Goal: Task Accomplishment & Management: Manage account settings

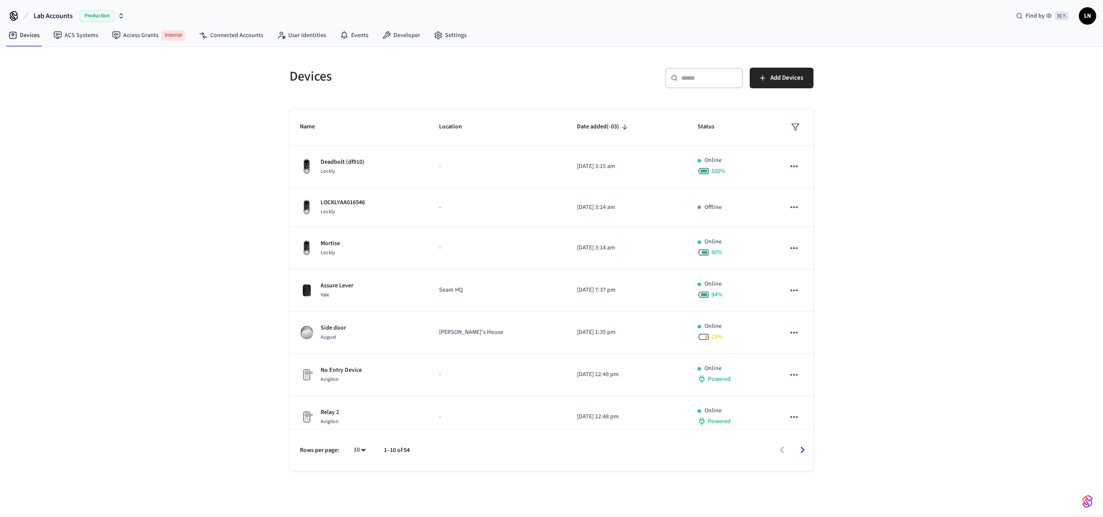
click at [72, 19] on span "Lab Accounts" at bounding box center [53, 16] width 39 height 10
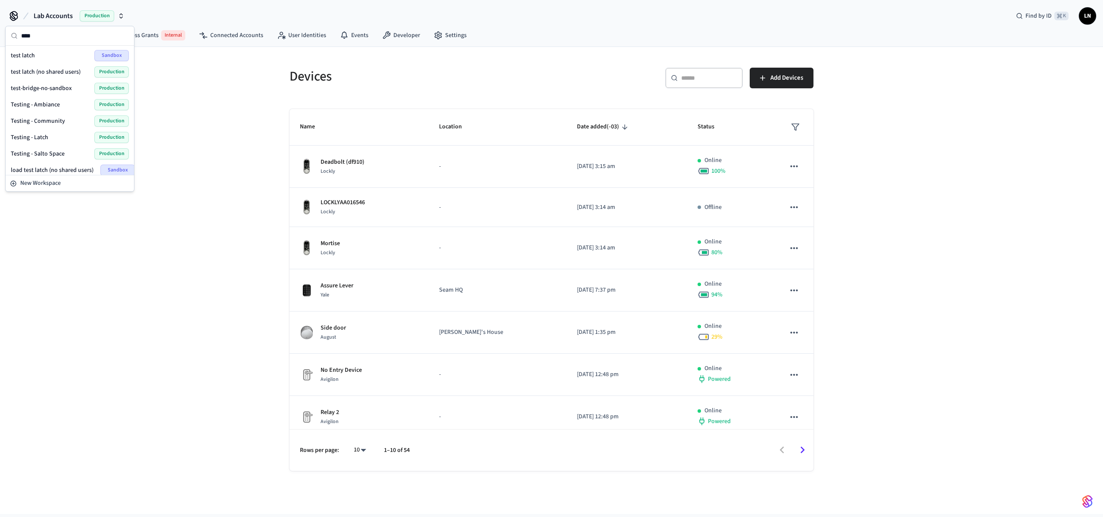
type input "****"
click at [62, 120] on span "Testing - Community" at bounding box center [38, 121] width 54 height 9
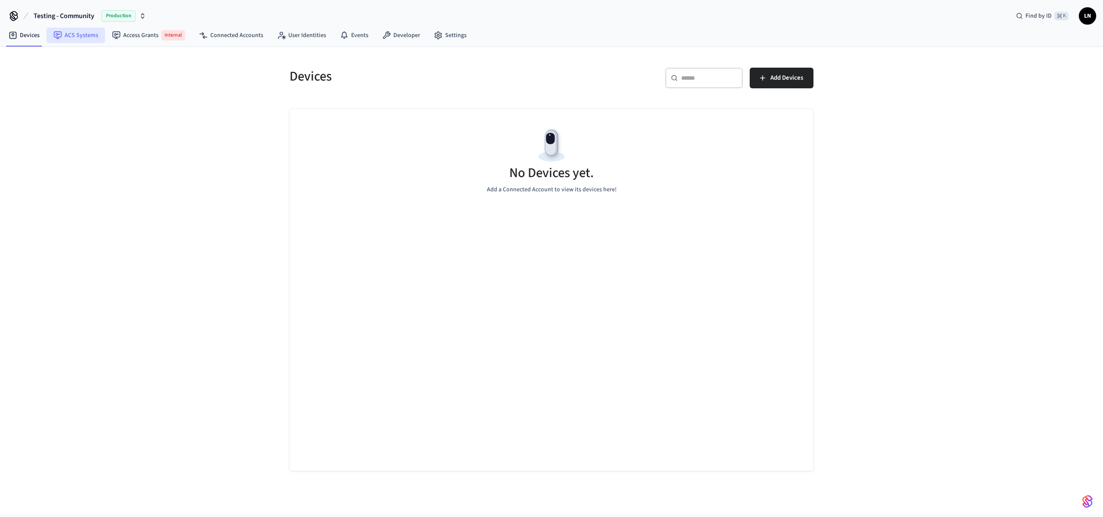
click at [67, 40] on link "ACS Systems" at bounding box center [76, 36] width 59 height 16
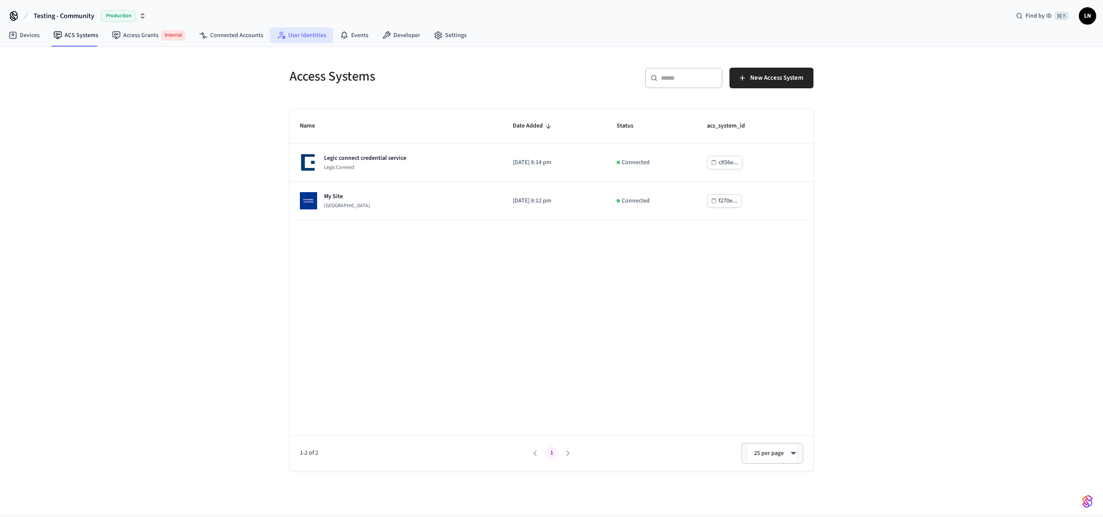
click at [282, 37] on icon at bounding box center [283, 37] width 3 height 4
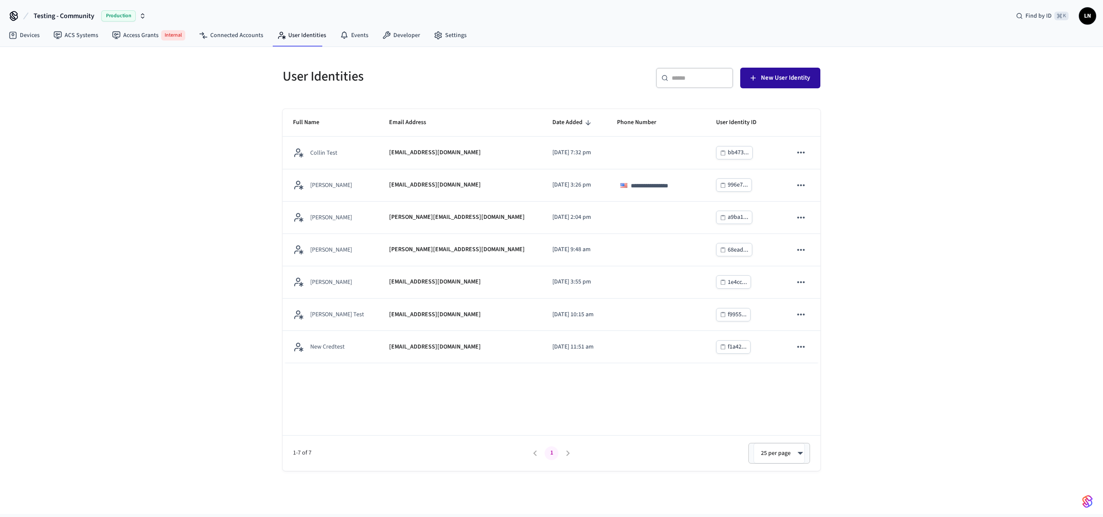
click at [756, 81] on icon "button" at bounding box center [753, 78] width 9 height 9
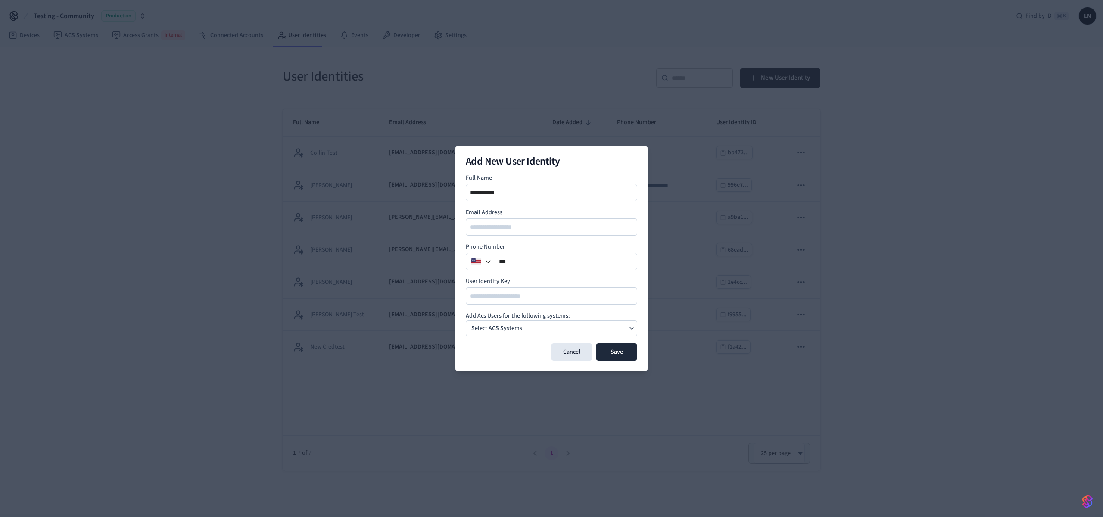
type input "**********"
click at [510, 330] on p "Select ACS Systems" at bounding box center [496, 328] width 51 height 9
click at [490, 343] on p "My Site" at bounding box center [499, 346] width 19 height 9
click at [581, 282] on label "User Identity Key" at bounding box center [552, 281] width 172 height 9
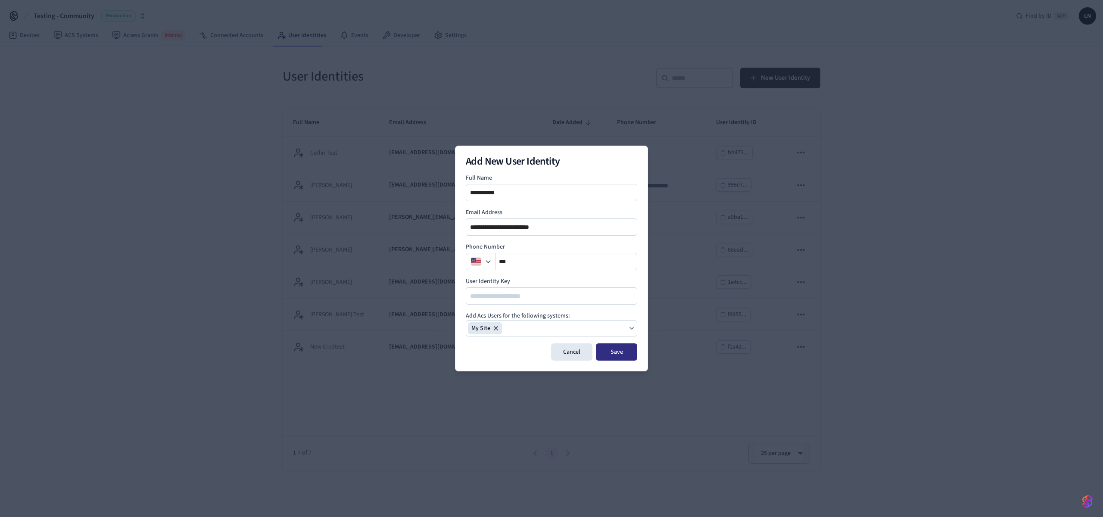
click at [611, 355] on button "Save" at bounding box center [616, 351] width 41 height 17
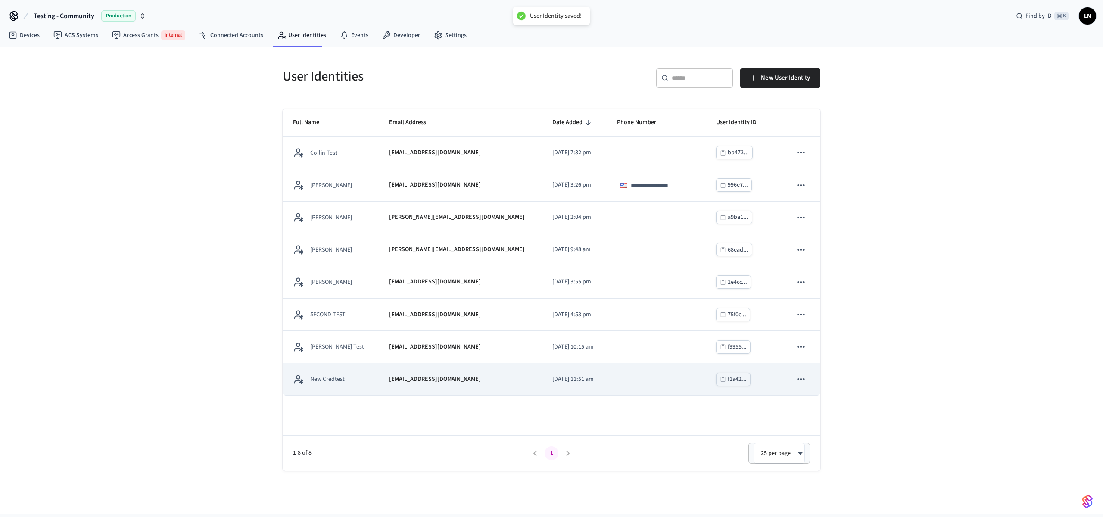
click at [607, 385] on td "sticky table" at bounding box center [656, 379] width 99 height 32
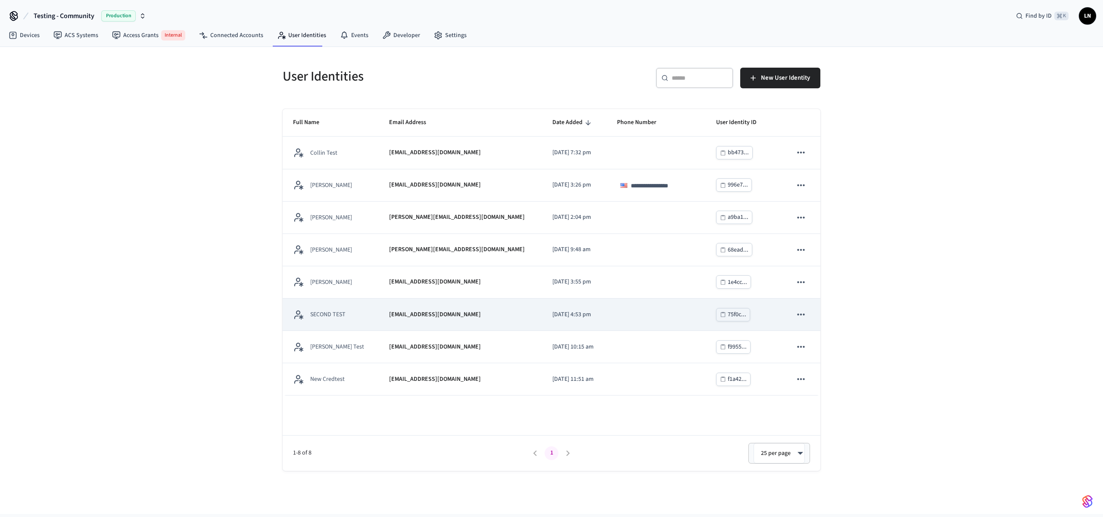
click at [348, 315] on div "SECOND TEST" at bounding box center [330, 314] width 75 height 11
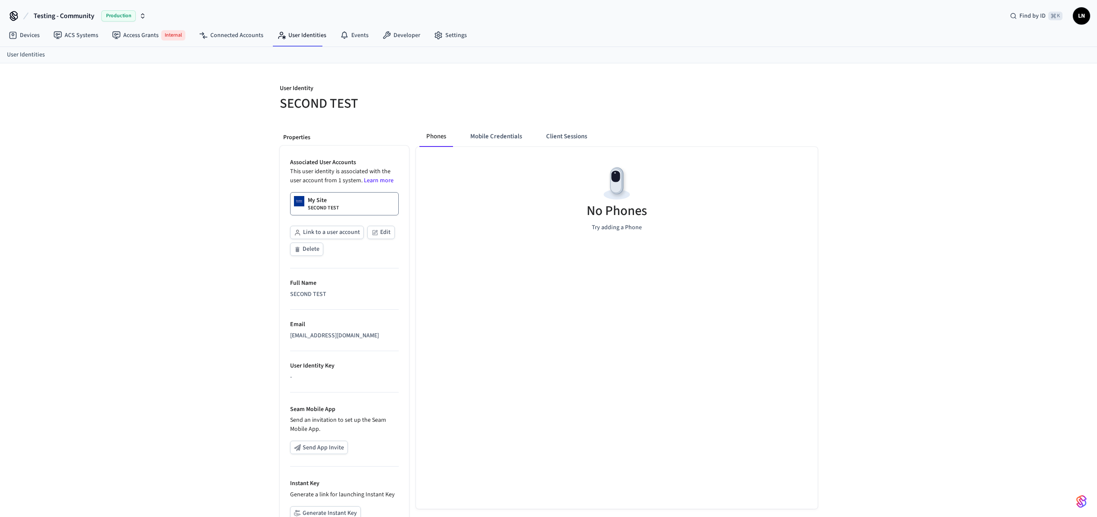
click at [313, 207] on p "SECOND TEST" at bounding box center [323, 208] width 31 height 7
click at [208, 31] on link "Connected Accounts" at bounding box center [231, 36] width 78 height 16
click at [545, 131] on button "Client Sessions" at bounding box center [566, 136] width 55 height 21
click at [761, 98] on span "New Client Sessions" at bounding box center [779, 94] width 55 height 11
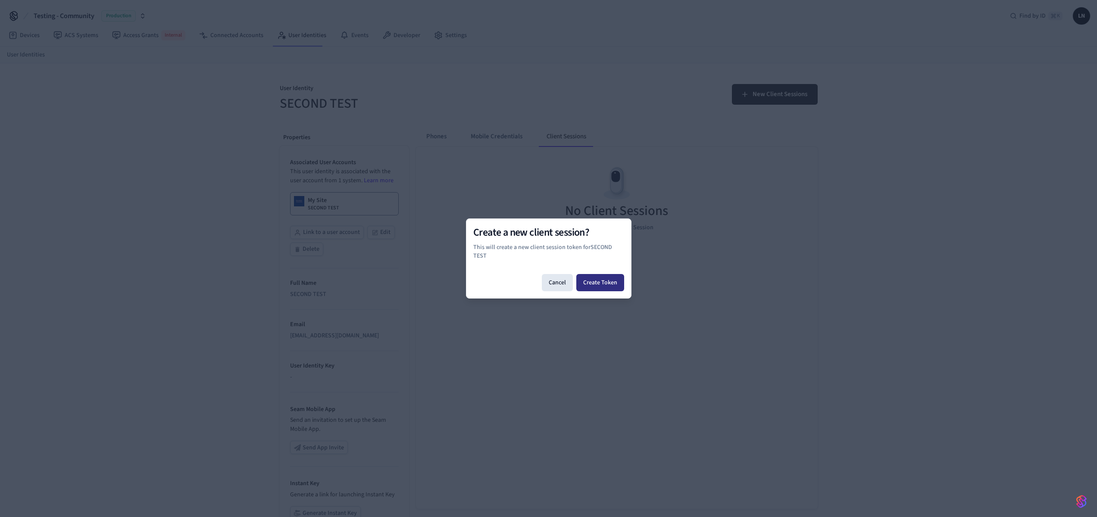
click at [600, 275] on button "Create Token" at bounding box center [600, 282] width 48 height 17
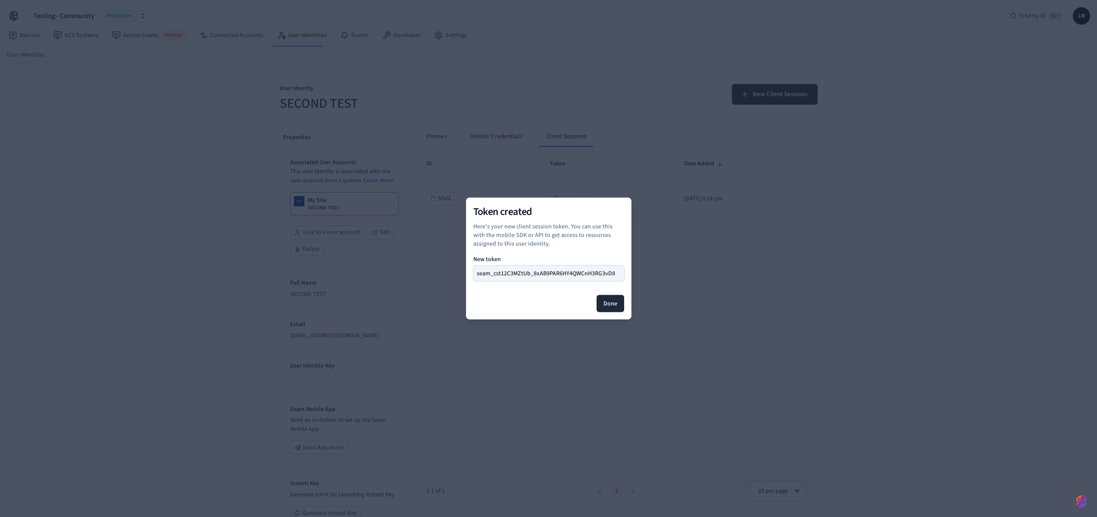
click at [629, 273] on div "Token created Here's your new client session token. You can use this with the m…" at bounding box center [548, 259] width 165 height 122
click at [620, 273] on icon at bounding box center [619, 274] width 6 height 6
click at [599, 278] on button "seam_cst12C3MZtUb_8xAB9PAR6HY4QWCnH3RG3vD8" at bounding box center [548, 274] width 151 height 16
click at [610, 306] on button "Done" at bounding box center [610, 303] width 28 height 17
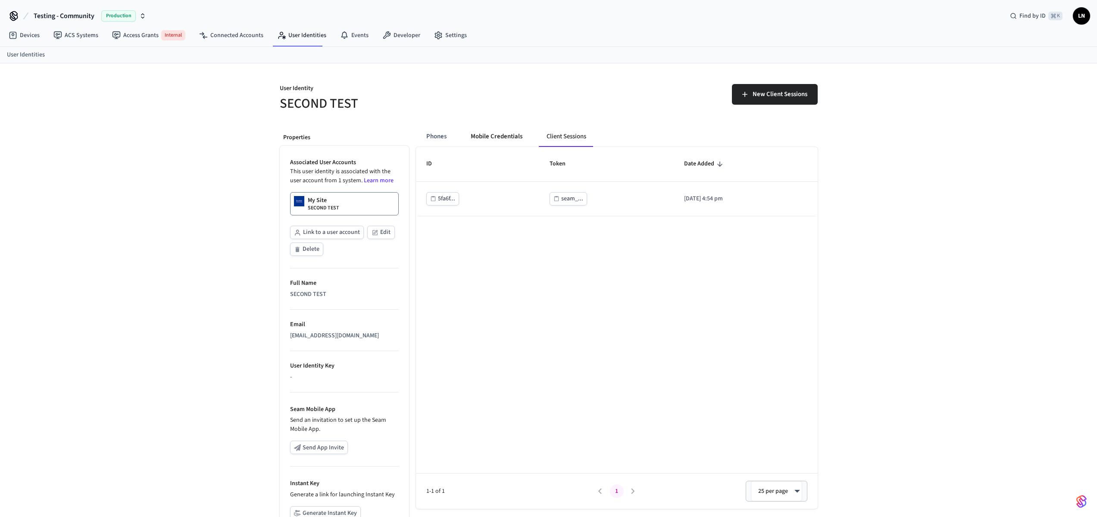
click at [503, 136] on button "Mobile Credentials" at bounding box center [497, 136] width 66 height 21
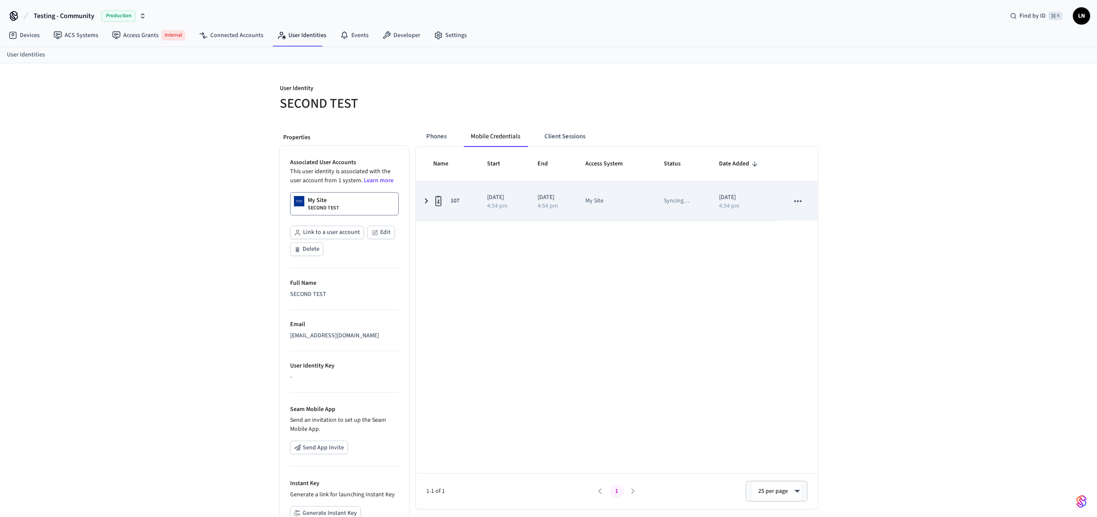
click at [484, 200] on td "2025/09/18 4:54 pm" at bounding box center [502, 201] width 51 height 39
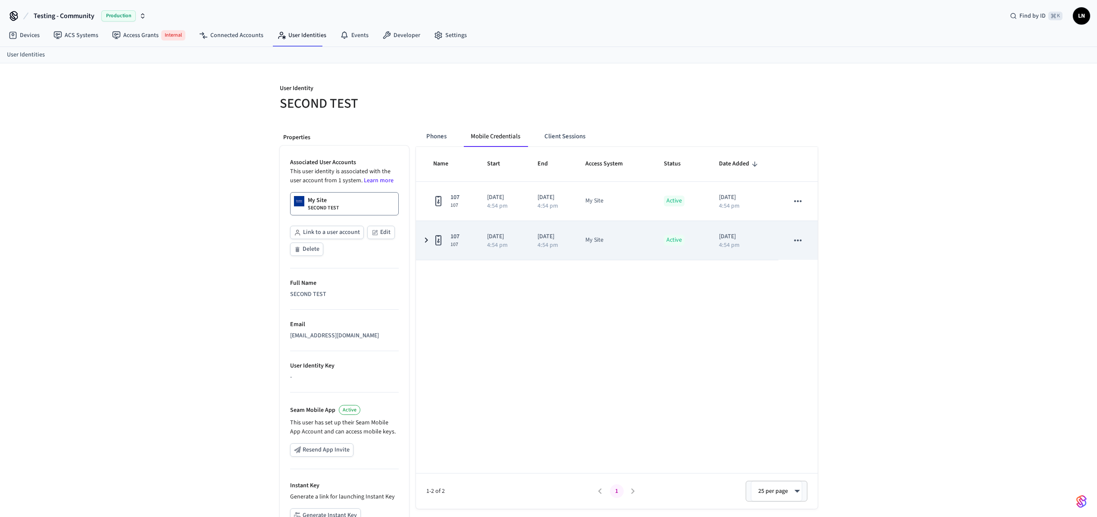
click at [500, 233] on p "[DATE]" at bounding box center [502, 236] width 30 height 9
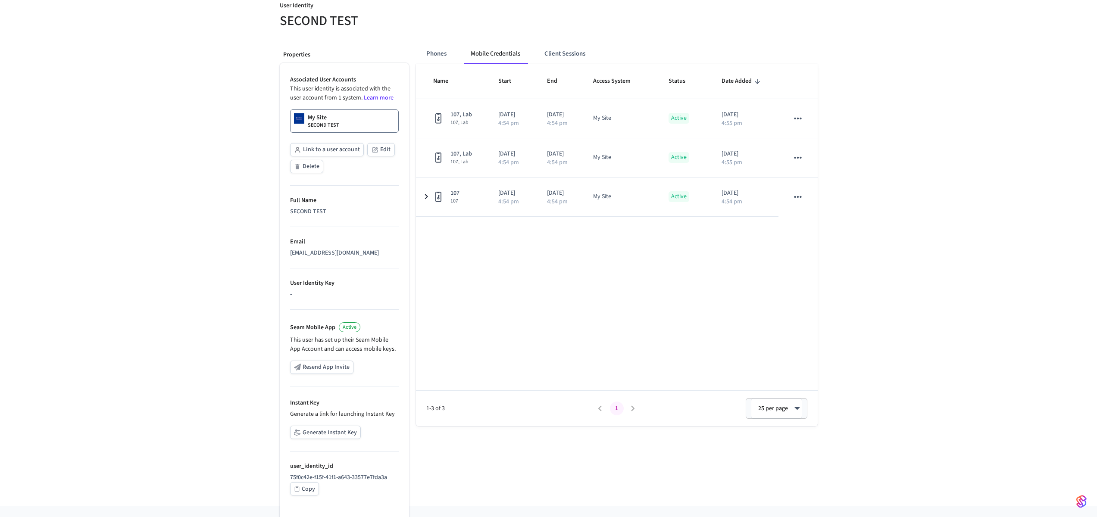
scroll to position [91, 0]
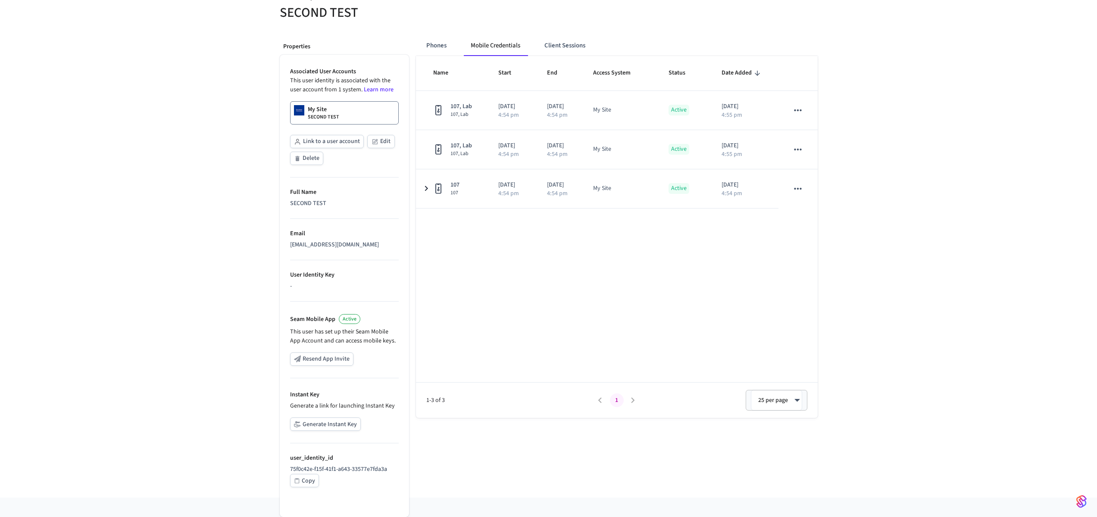
click at [303, 488] on ul "Associated User Accounts This user identity is associated with the user account…" at bounding box center [344, 286] width 129 height 462
click at [306, 482] on div "Copy" at bounding box center [308, 481] width 13 height 11
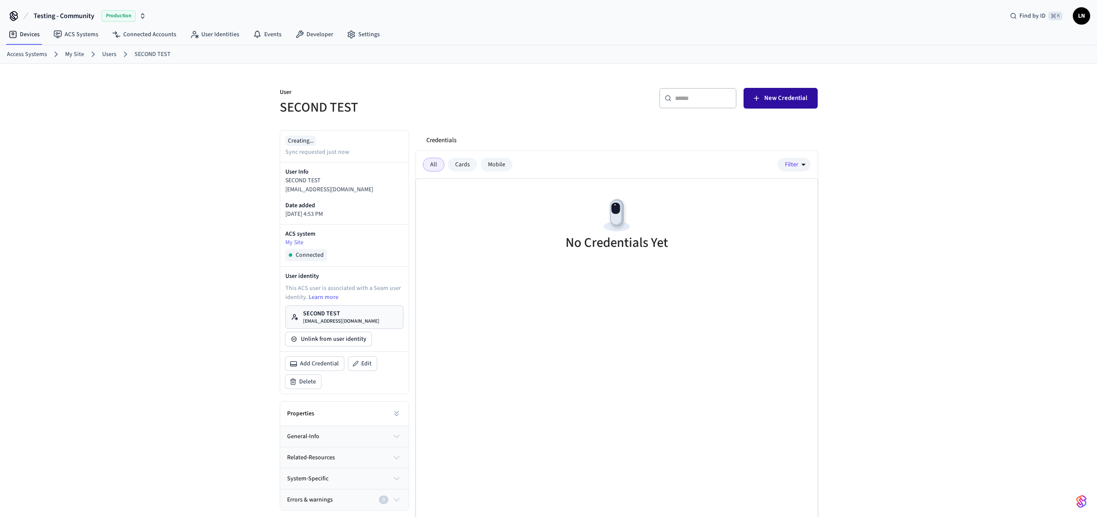
click at [758, 103] on button "New Credential" at bounding box center [780, 98] width 74 height 21
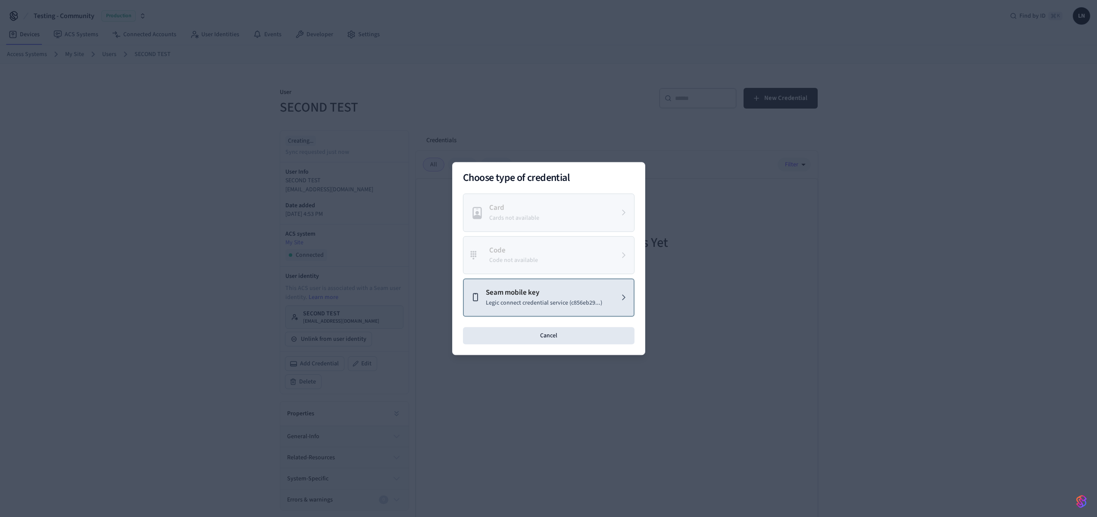
click at [547, 299] on p "Legic connect credential service (c856eb29...)" at bounding box center [544, 303] width 116 height 9
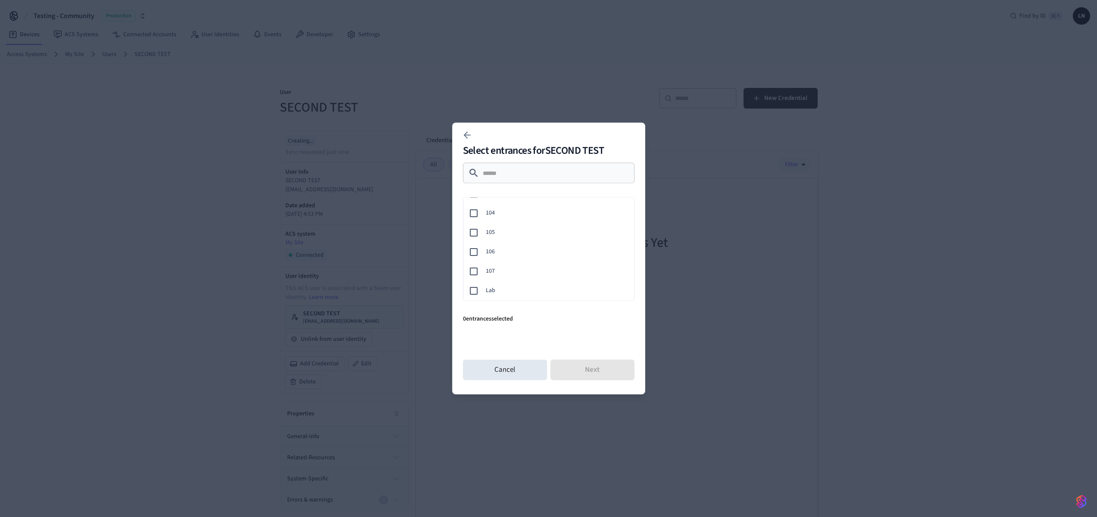
scroll to position [156, 0]
click at [517, 269] on span "107" at bounding box center [556, 271] width 141 height 9
click at [581, 370] on button "Next" at bounding box center [592, 370] width 84 height 21
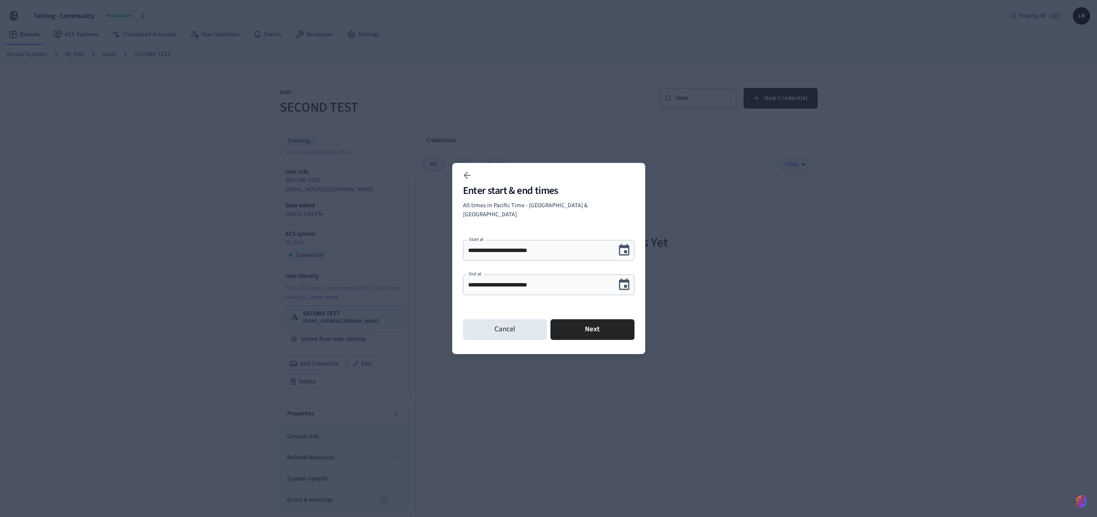
click at [628, 279] on icon "Choose date, selected date is Sep 19, 2025" at bounding box center [624, 284] width 10 height 11
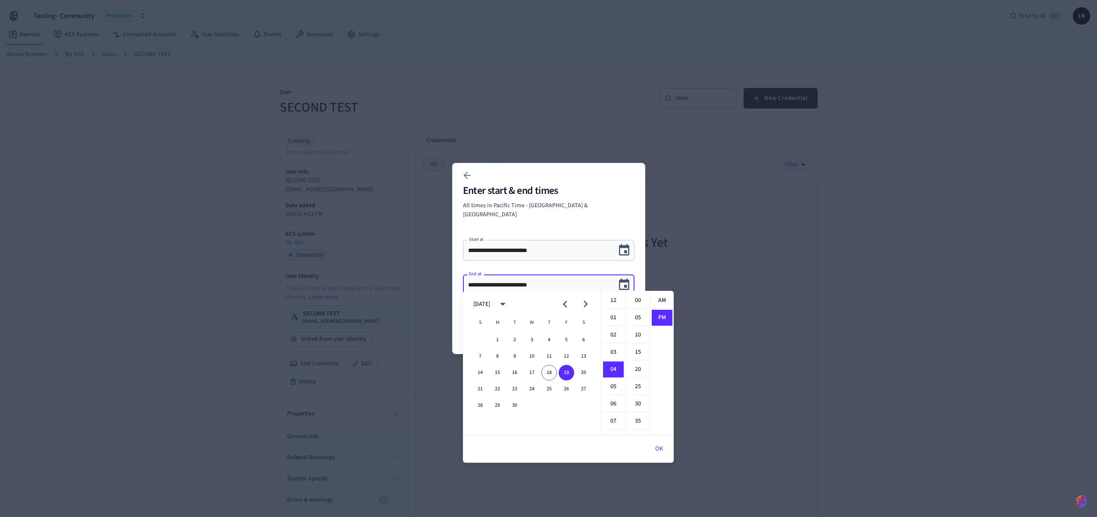
scroll to position [16, 0]
click at [543, 390] on button "25" at bounding box center [549, 389] width 16 height 16
type input "**********"
click at [662, 454] on button "OK" at bounding box center [659, 449] width 29 height 21
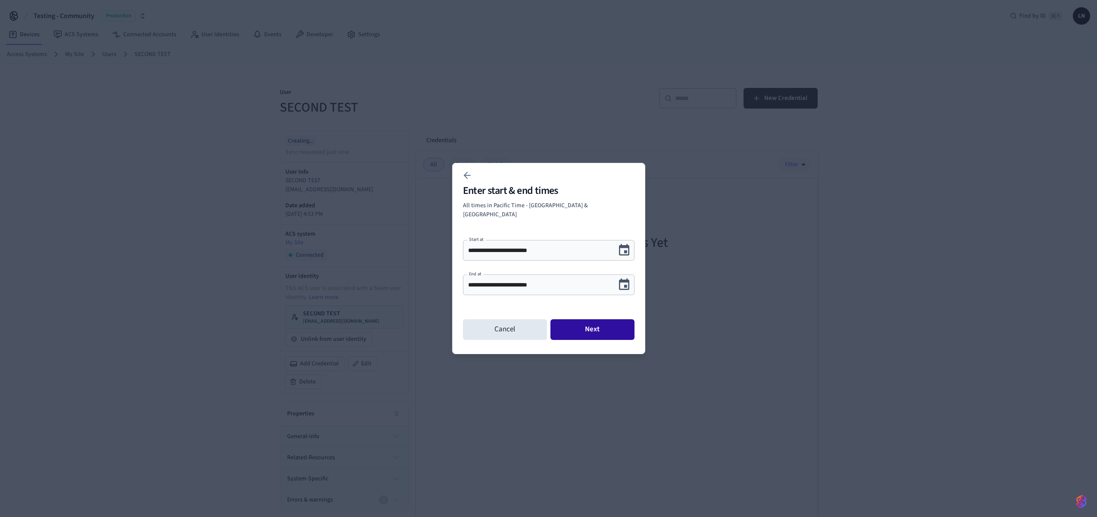
click at [605, 332] on button "Next" at bounding box center [592, 329] width 84 height 21
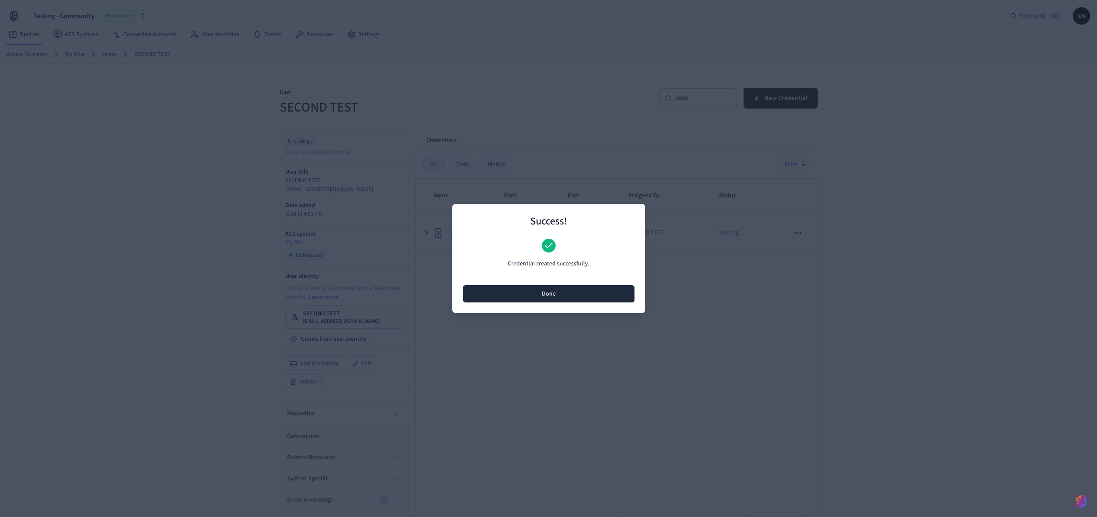
click at [526, 289] on button "Done" at bounding box center [549, 293] width 172 height 17
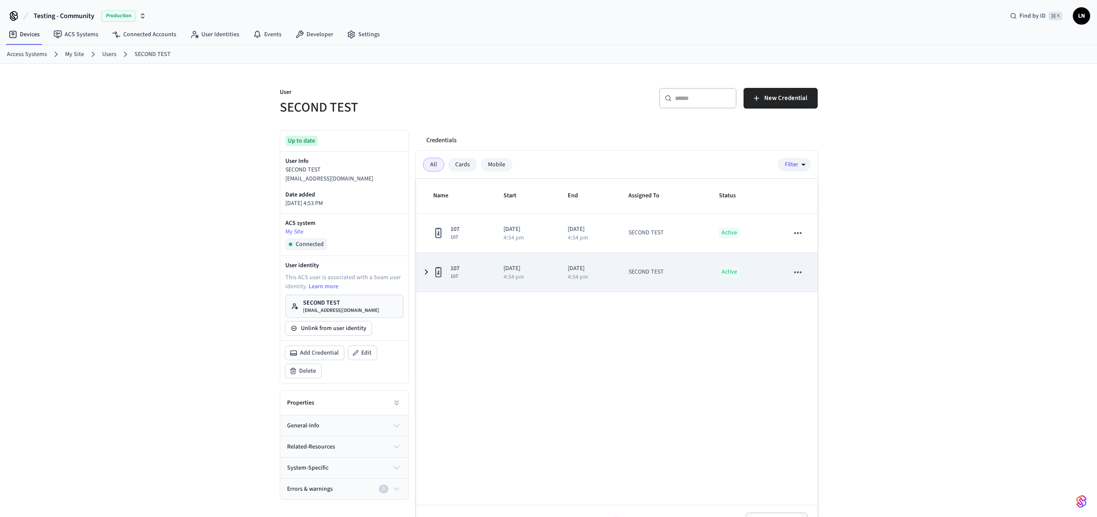
click at [439, 272] on icon "sticky table" at bounding box center [438, 272] width 10 height 11
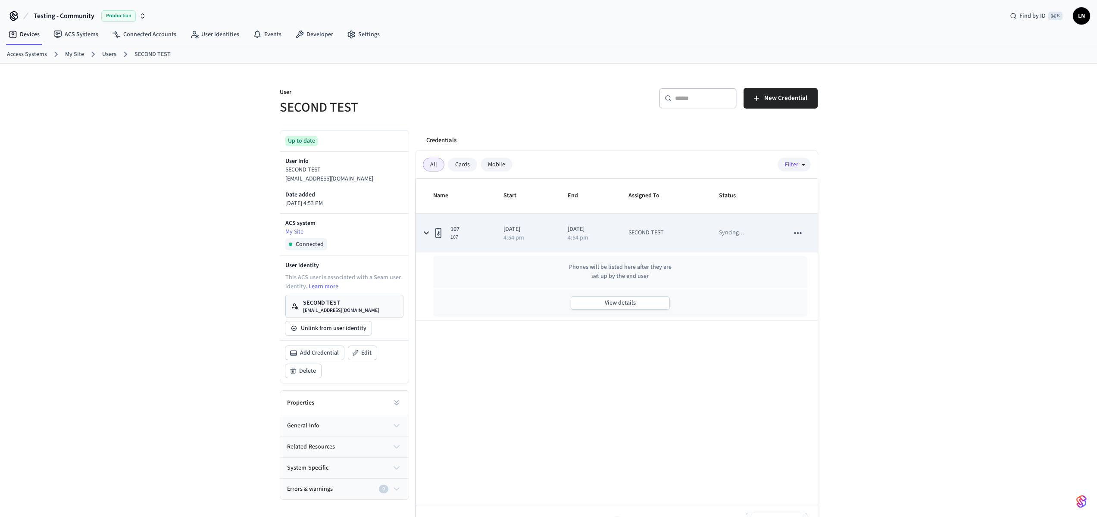
click at [522, 240] on div "4:54 pm" at bounding box center [525, 238] width 44 height 6
click at [489, 236] on td "107 107" at bounding box center [455, 233] width 78 height 39
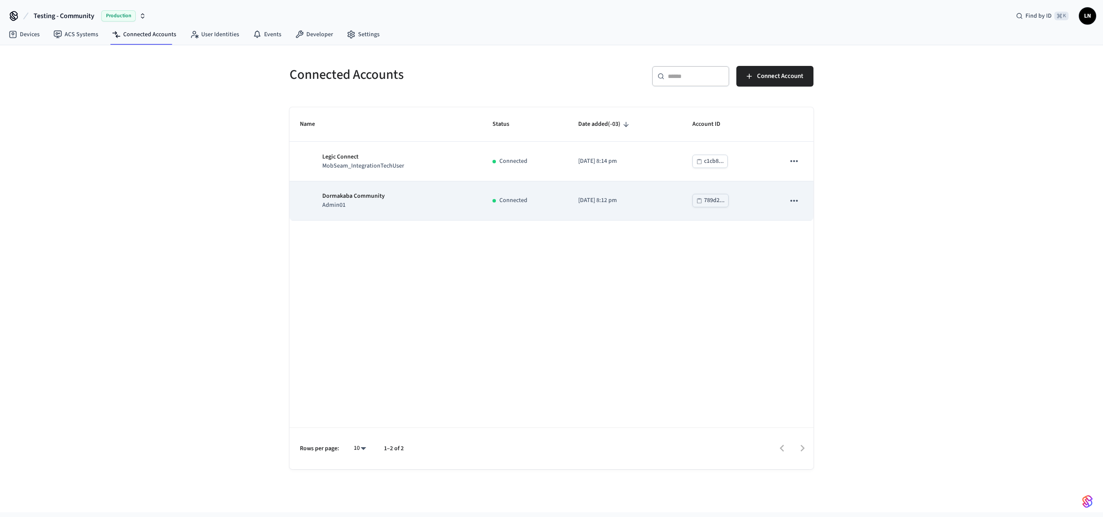
click at [790, 200] on icon "sticky table" at bounding box center [794, 200] width 11 height 11
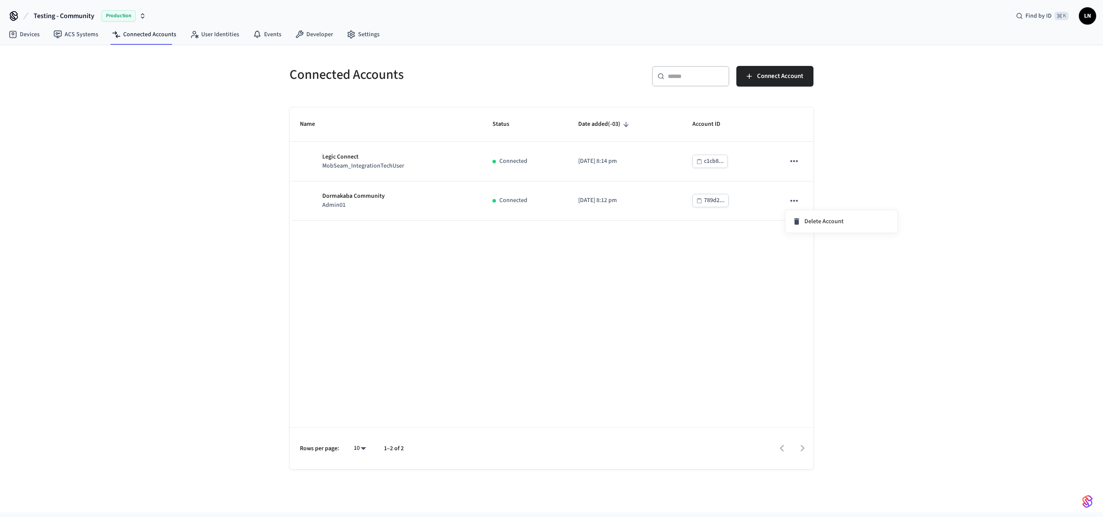
click at [634, 281] on div at bounding box center [551, 258] width 1103 height 517
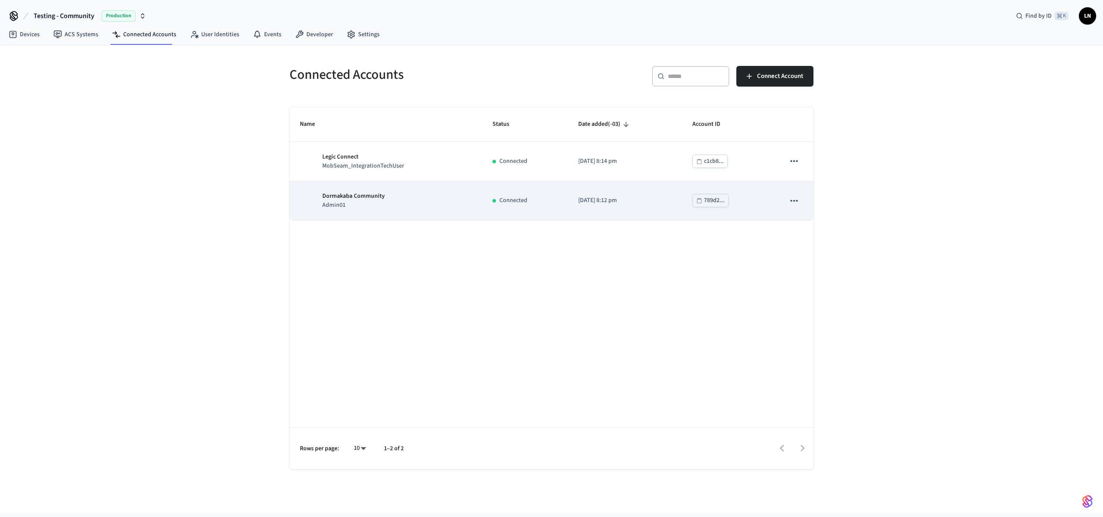
click at [455, 193] on div "Dormakaba Community Admin01" at bounding box center [386, 201] width 172 height 18
click at [697, 194] on button "789d2..." at bounding box center [711, 200] width 36 height 13
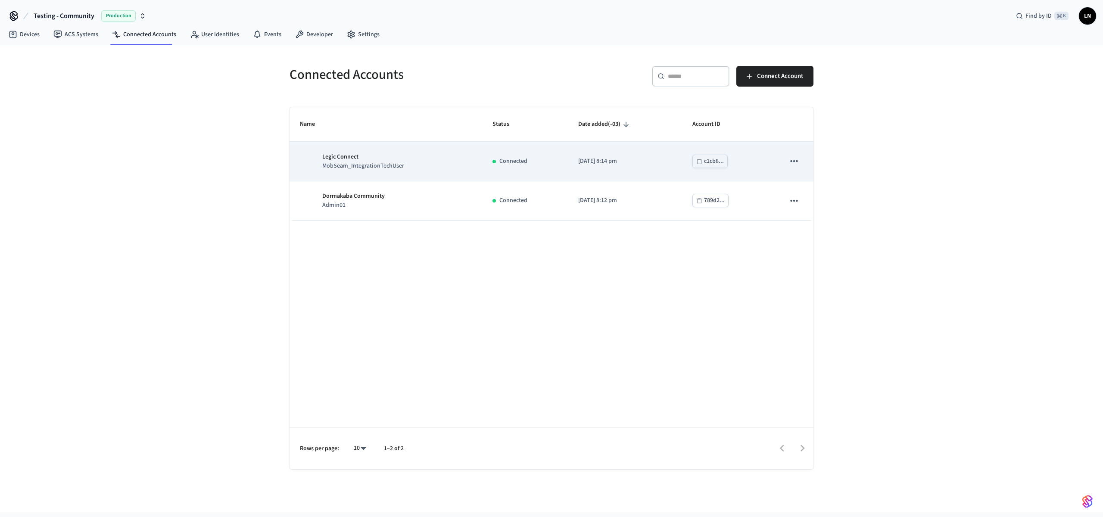
click at [695, 160] on button "c1cb8..." at bounding box center [710, 161] width 35 height 13
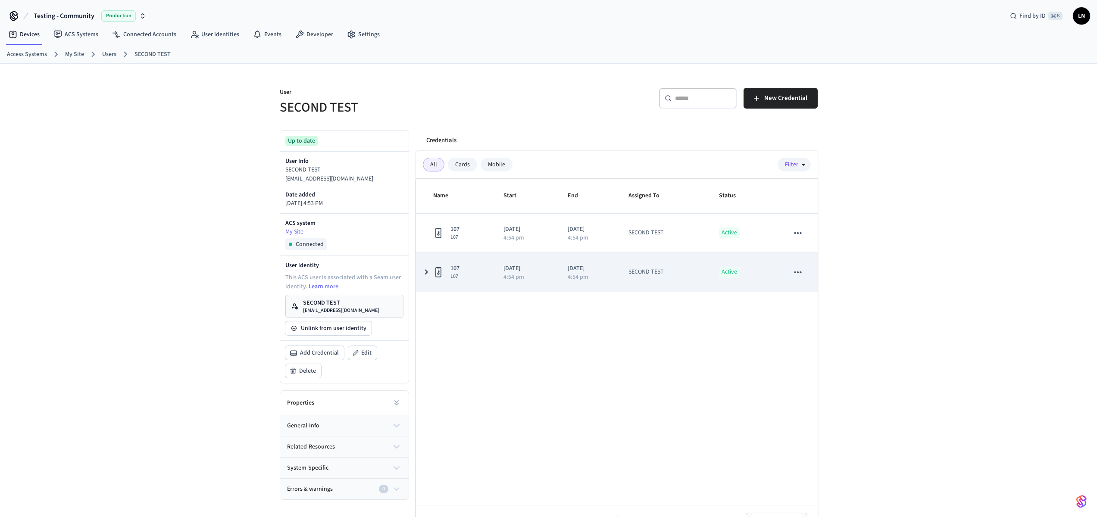
click at [424, 262] on td "107 107" at bounding box center [455, 272] width 78 height 39
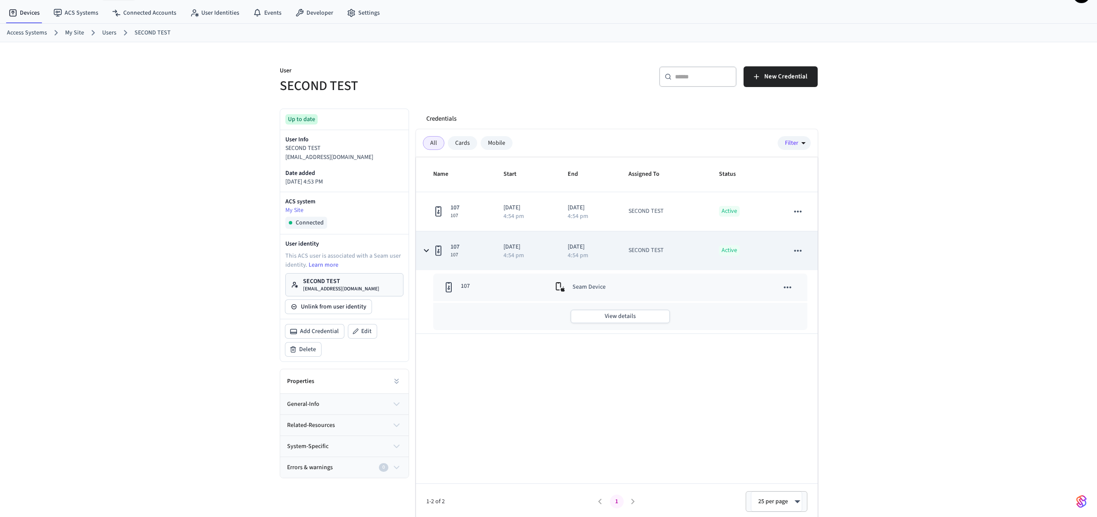
scroll to position [24, 0]
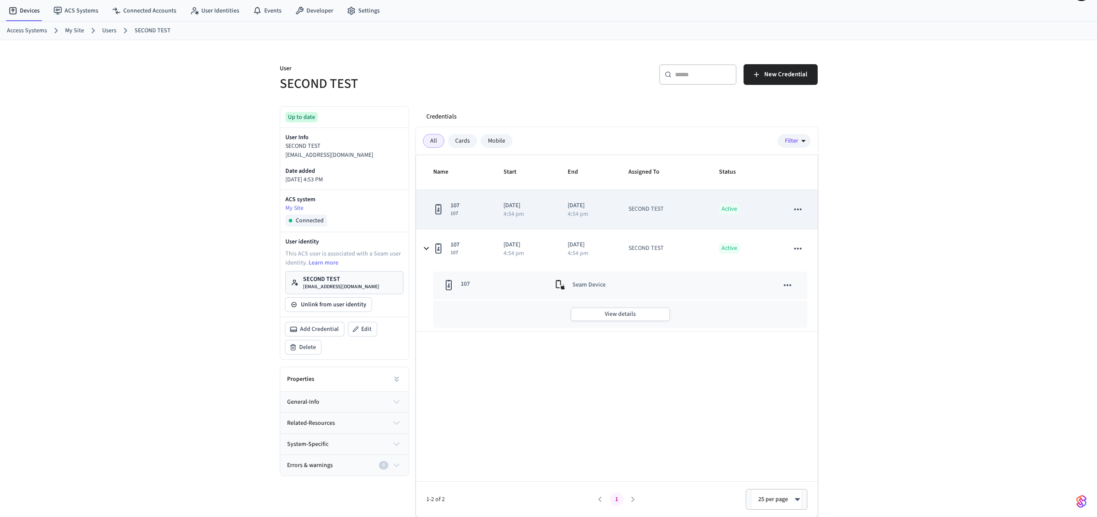
click at [799, 211] on icon "sticky table" at bounding box center [797, 209] width 11 height 11
click at [799, 211] on div at bounding box center [551, 258] width 1103 height 517
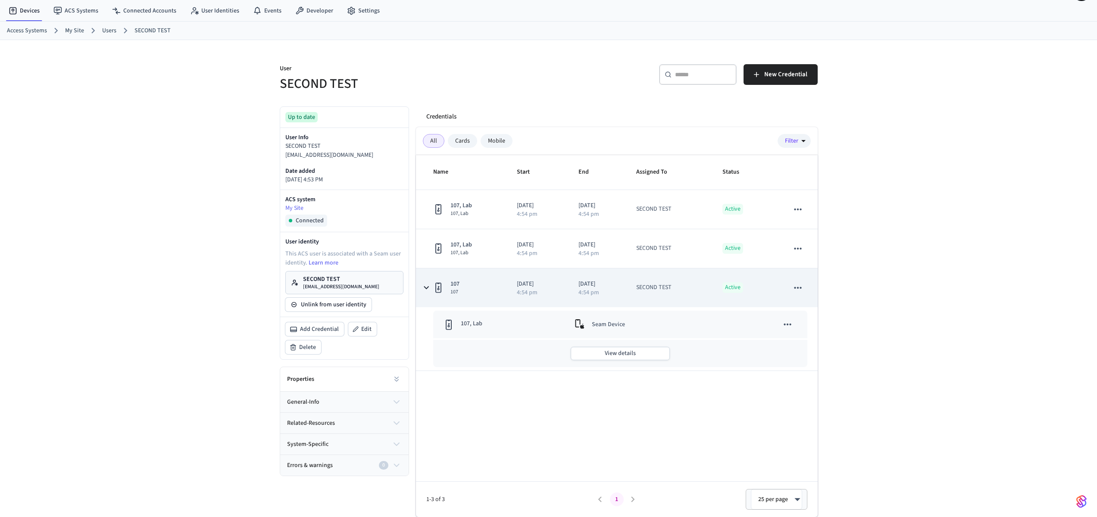
click at [803, 289] on icon "sticky table" at bounding box center [797, 287] width 11 height 11
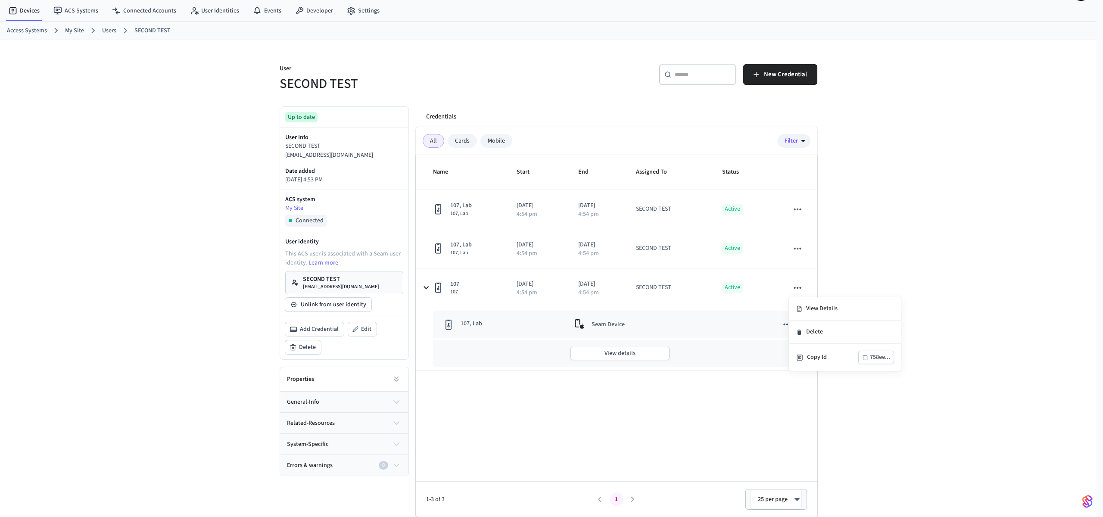
click at [870, 234] on div at bounding box center [551, 258] width 1103 height 517
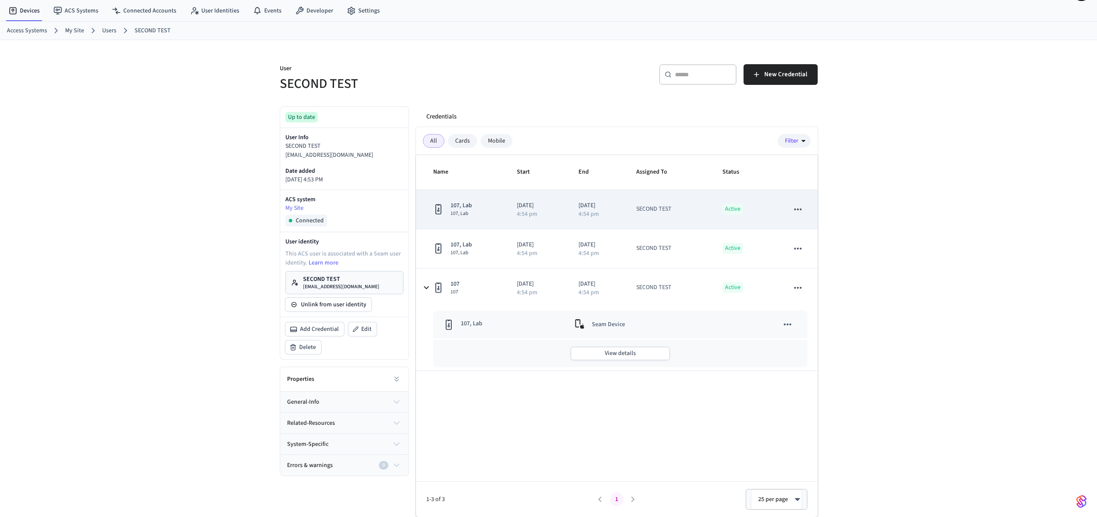
click at [433, 205] on icon "sticky table" at bounding box center [438, 209] width 10 height 11
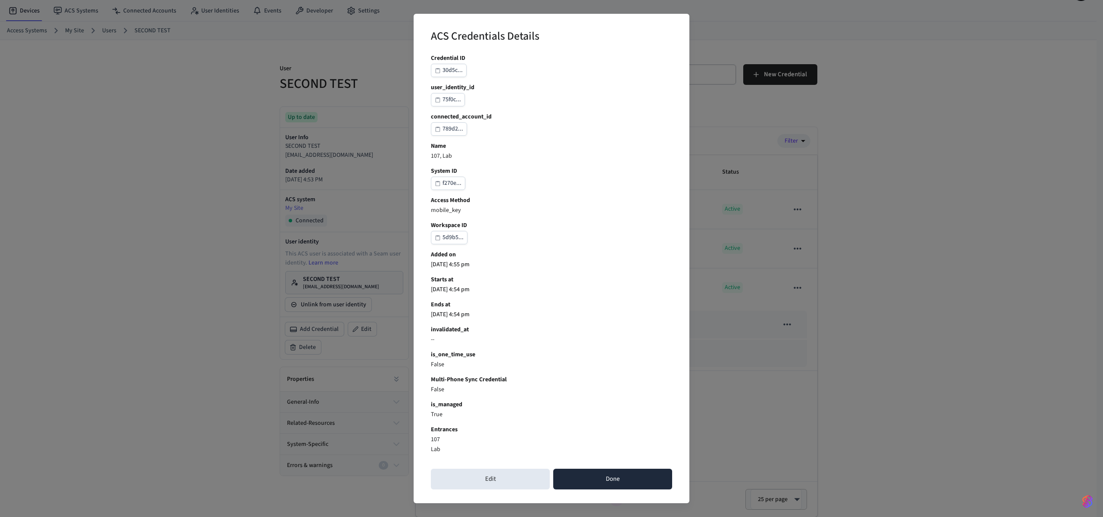
click at [599, 484] on button "Done" at bounding box center [612, 479] width 119 height 21
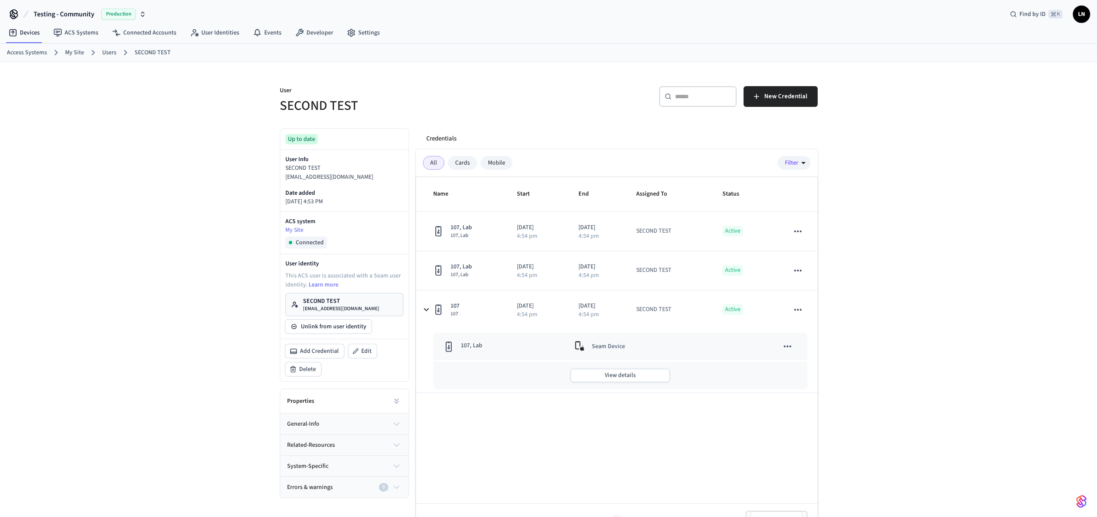
scroll to position [0, 0]
click at [203, 37] on link "User Identities" at bounding box center [214, 35] width 63 height 16
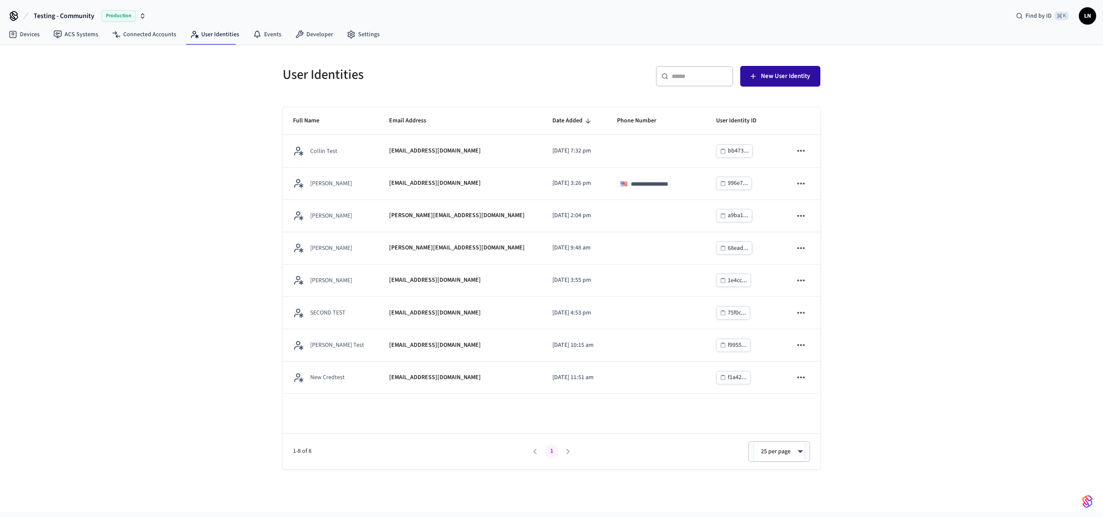
click at [762, 71] on span "New User Identity" at bounding box center [785, 76] width 49 height 11
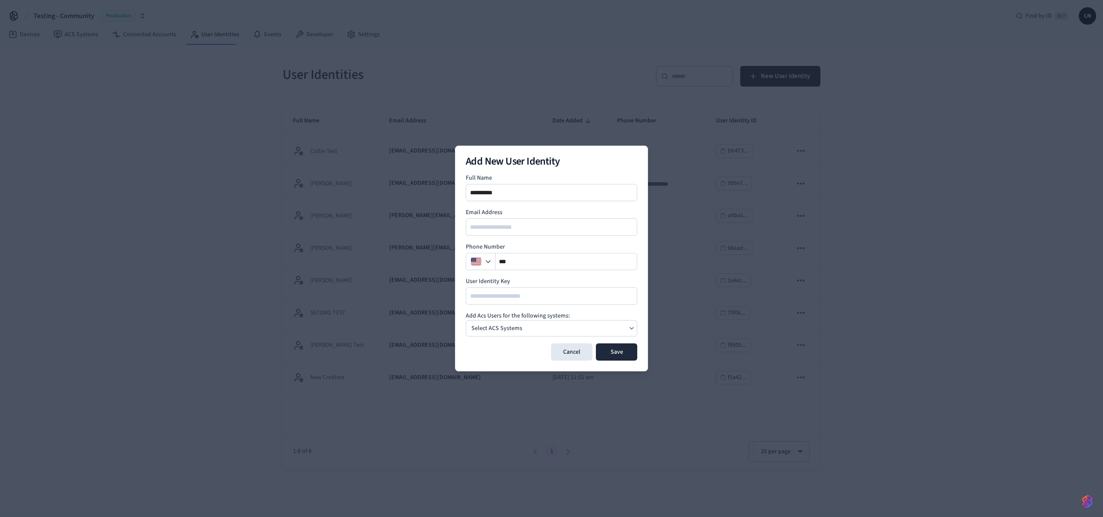
type input "**********"
click at [516, 328] on p "Select ACS Systems" at bounding box center [496, 328] width 51 height 9
click at [504, 341] on button "My Site Dormakaba Community Site" at bounding box center [552, 350] width 172 height 22
click at [620, 306] on form "**********" at bounding box center [552, 267] width 172 height 187
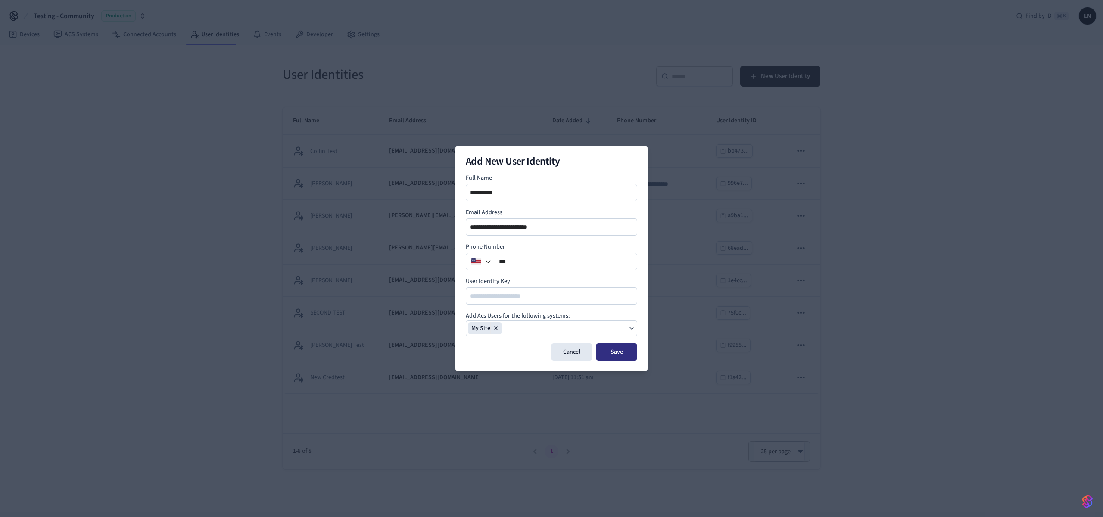
click at [626, 356] on button "Save" at bounding box center [616, 351] width 41 height 17
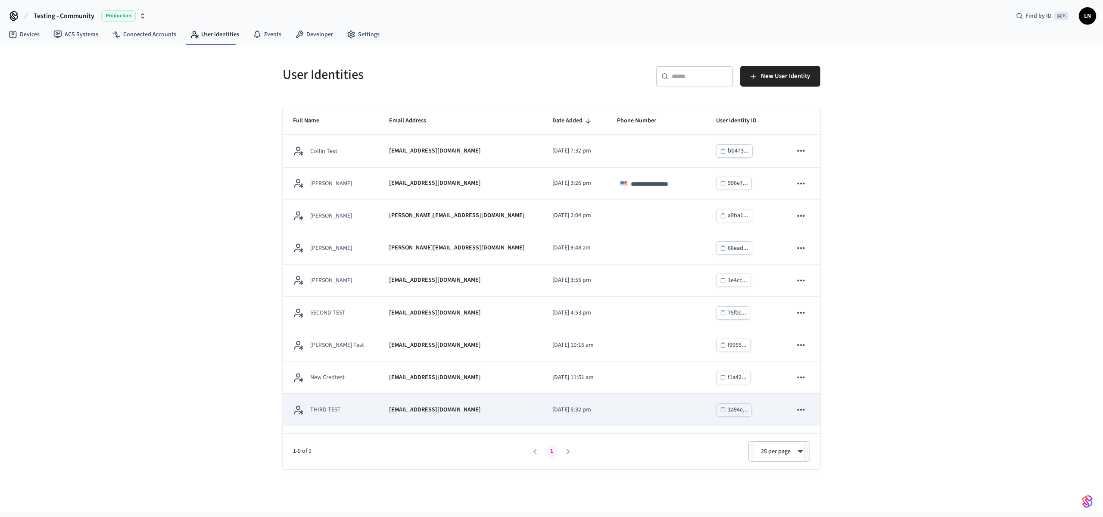
click at [389, 413] on p "[EMAIL_ADDRESS][DOMAIN_NAME]" at bounding box center [435, 410] width 92 height 9
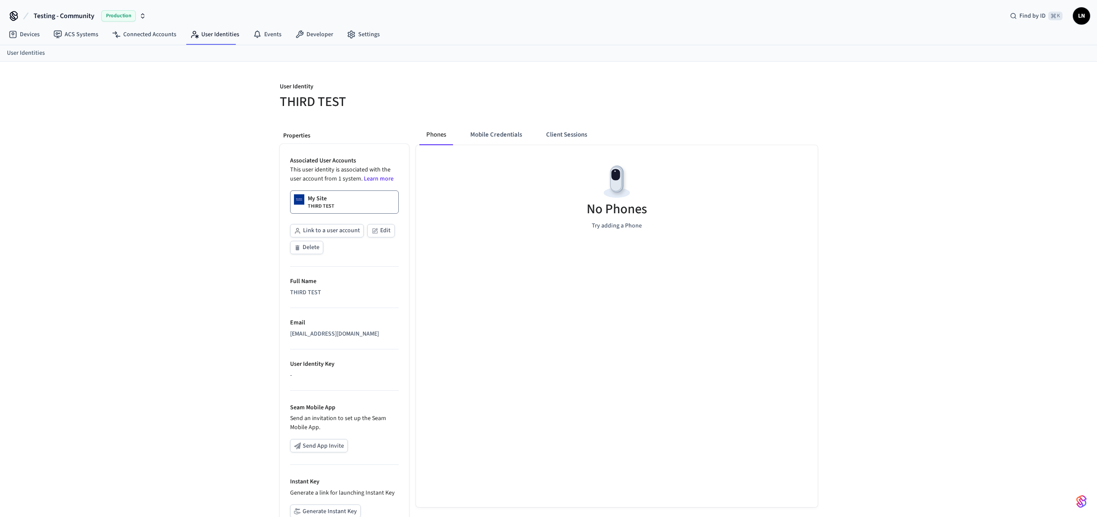
click at [573, 133] on button "Client Sessions" at bounding box center [566, 135] width 55 height 21
click at [747, 94] on icon "button" at bounding box center [744, 92] width 9 height 9
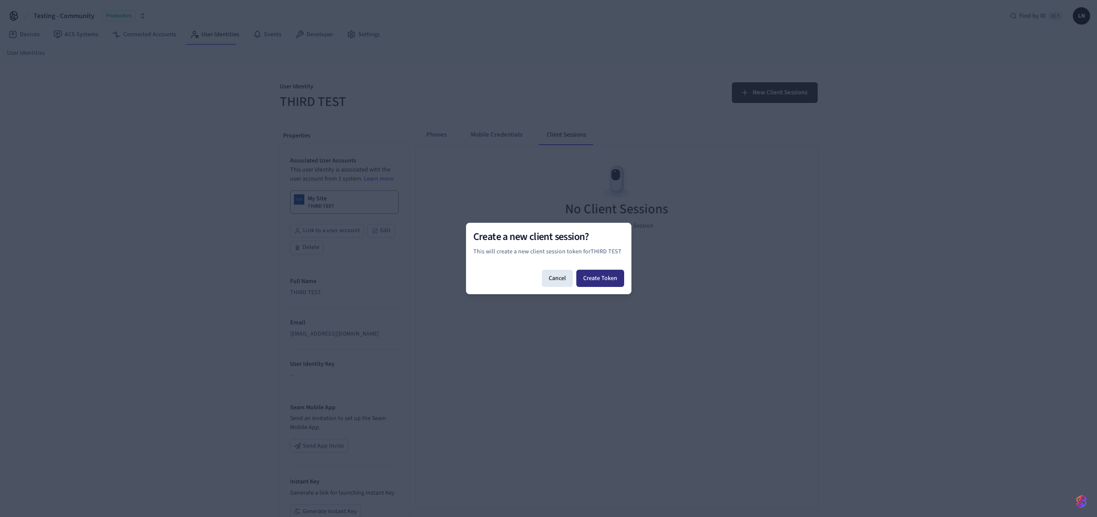
click at [615, 283] on button "Create Token" at bounding box center [600, 278] width 48 height 17
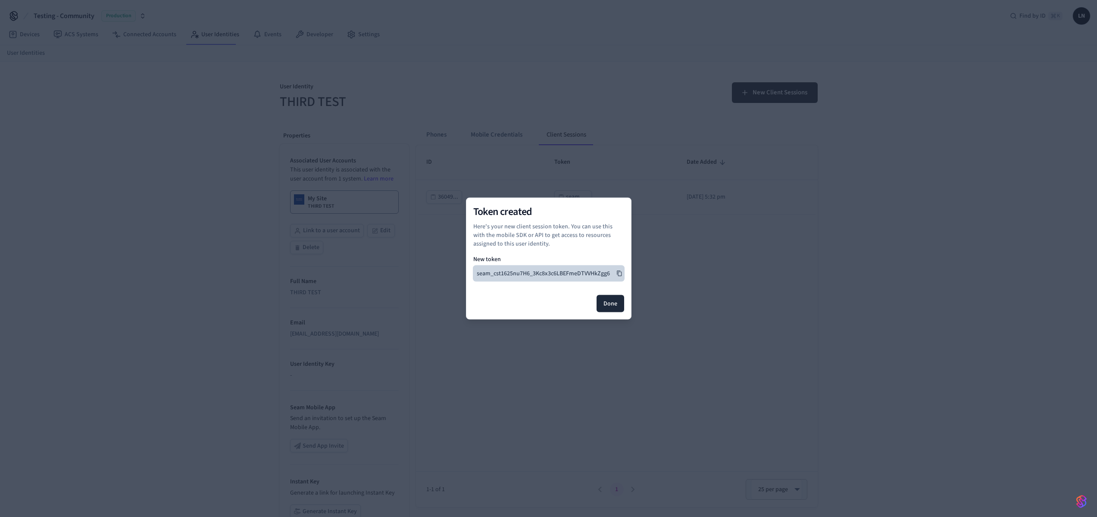
click at [617, 272] on icon at bounding box center [619, 274] width 6 height 6
click at [571, 272] on button "seam_cst1625nu7H6_3Kc8x3c6LBEFmeDTVVHkZgg6" at bounding box center [548, 274] width 151 height 16
click at [616, 310] on button "Done" at bounding box center [610, 303] width 28 height 17
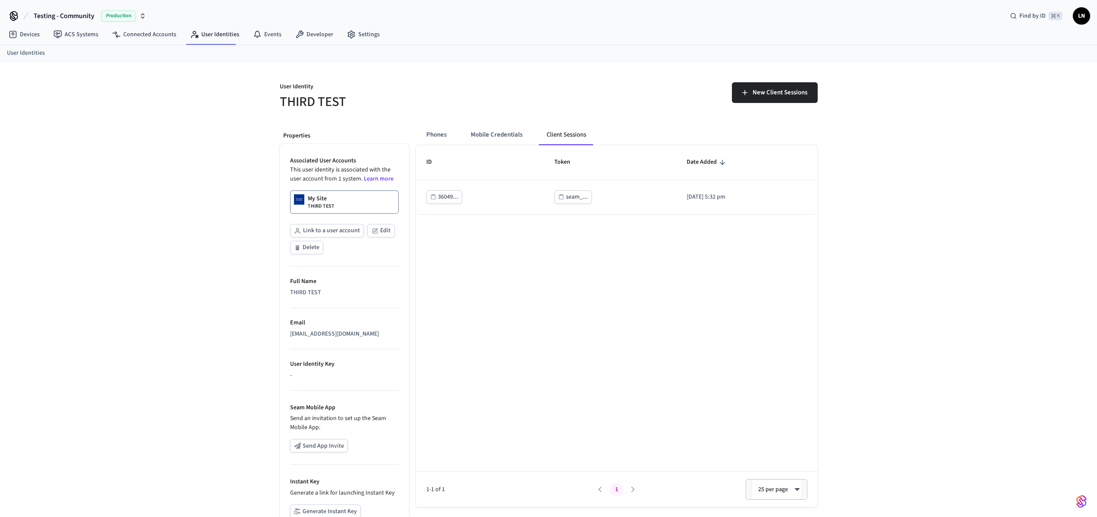
click at [310, 198] on p "My Site" at bounding box center [317, 198] width 19 height 9
click at [143, 37] on link "Connected Accounts" at bounding box center [144, 35] width 78 height 16
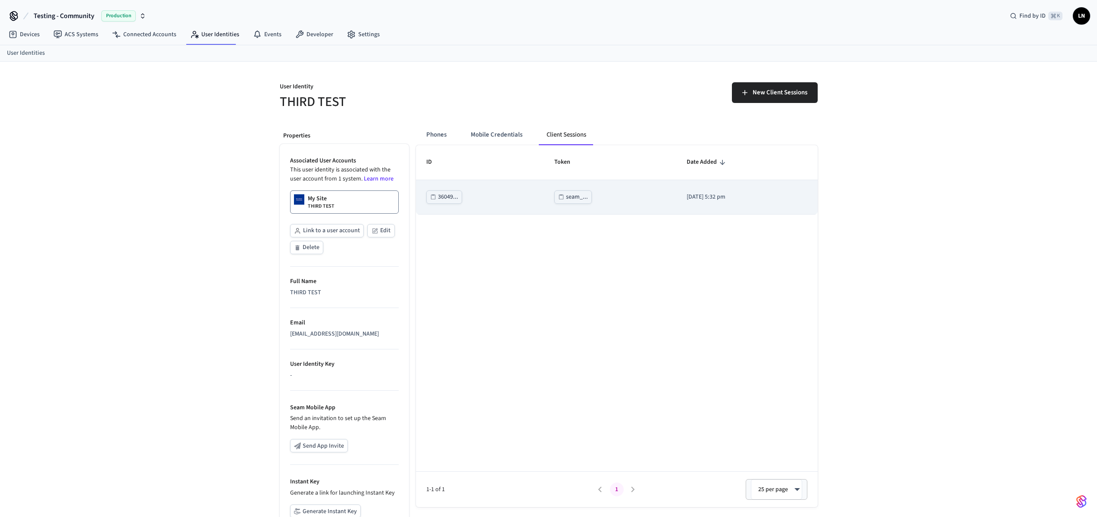
click at [566, 202] on div "seam_..." at bounding box center [577, 197] width 22 height 11
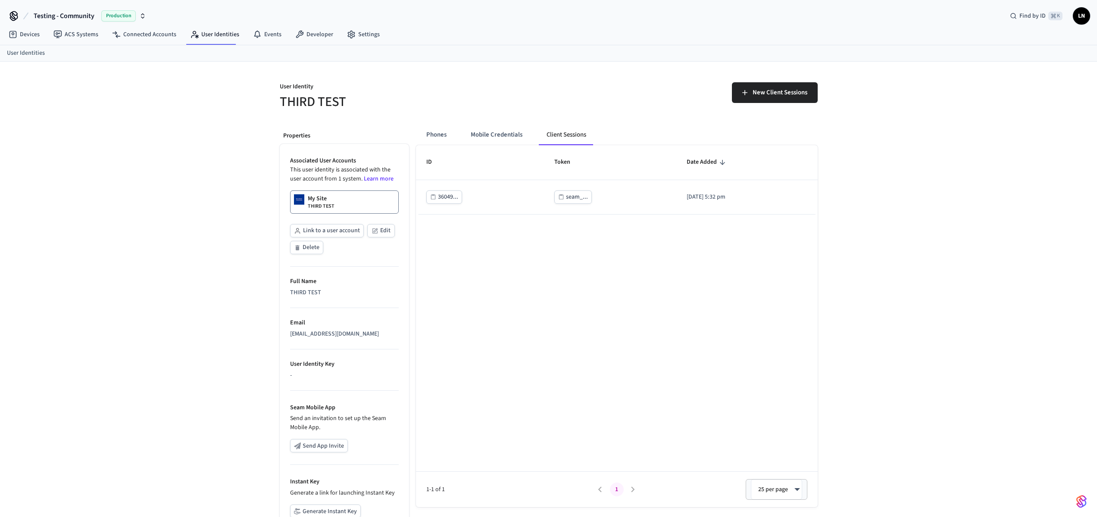
click at [494, 122] on div "Phones Mobile Credentials Client Sessions ID Token Date Added 36049... seam_...…" at bounding box center [613, 351] width 409 height 467
click at [495, 137] on button "Mobile Credentials" at bounding box center [497, 135] width 66 height 21
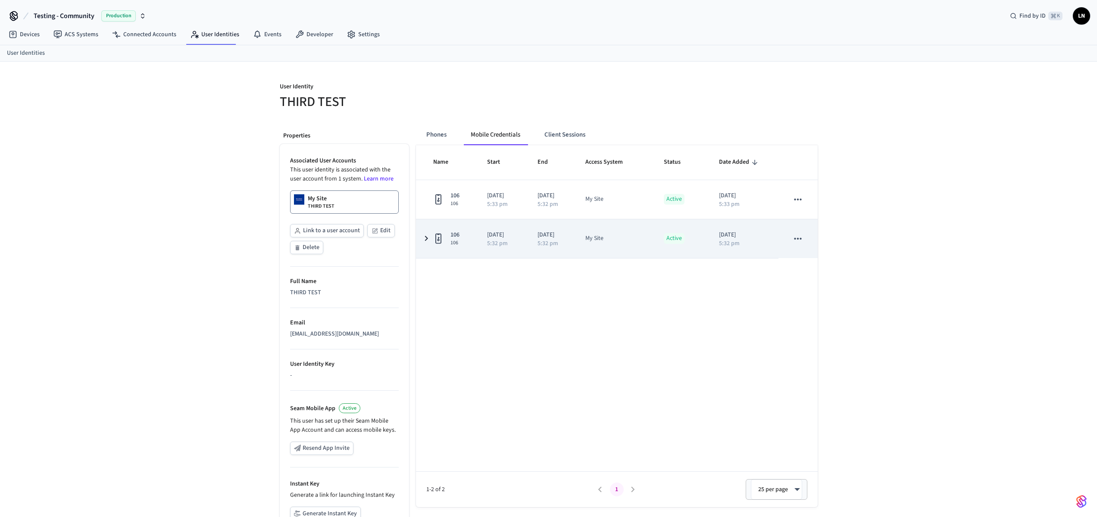
click at [552, 237] on p "[DATE]" at bounding box center [550, 235] width 27 height 9
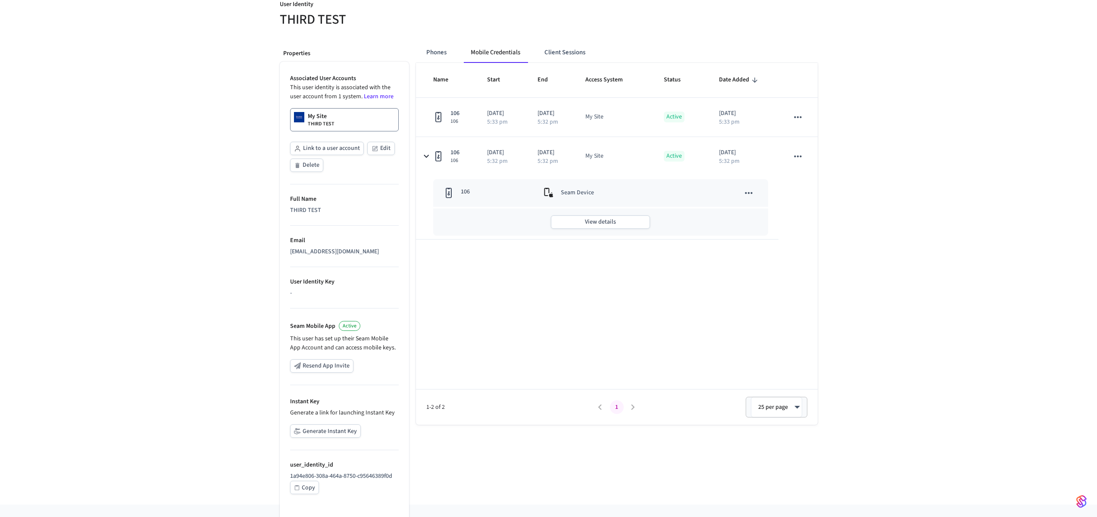
scroll to position [89, 0]
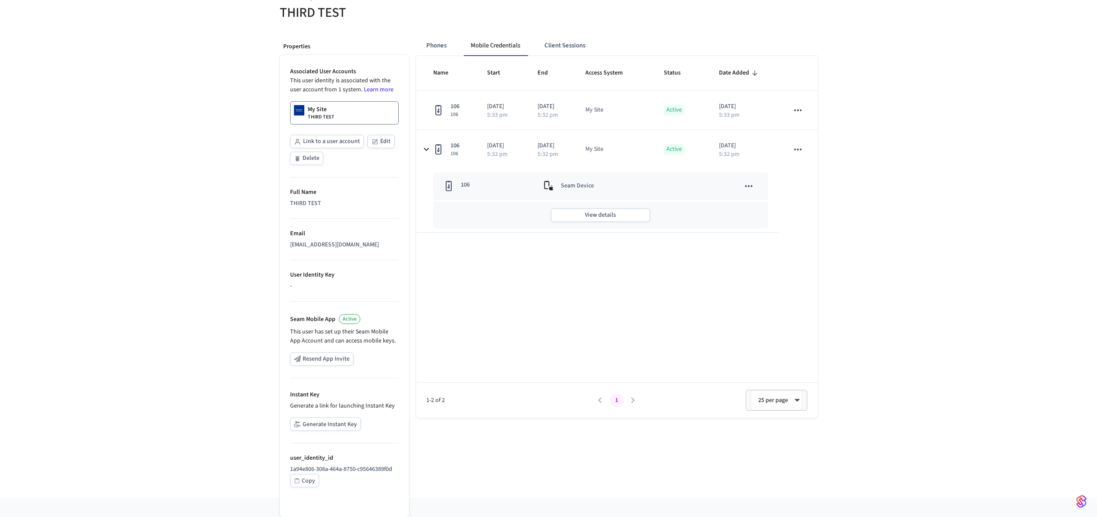
click at [302, 483] on div "Copy" at bounding box center [308, 481] width 13 height 11
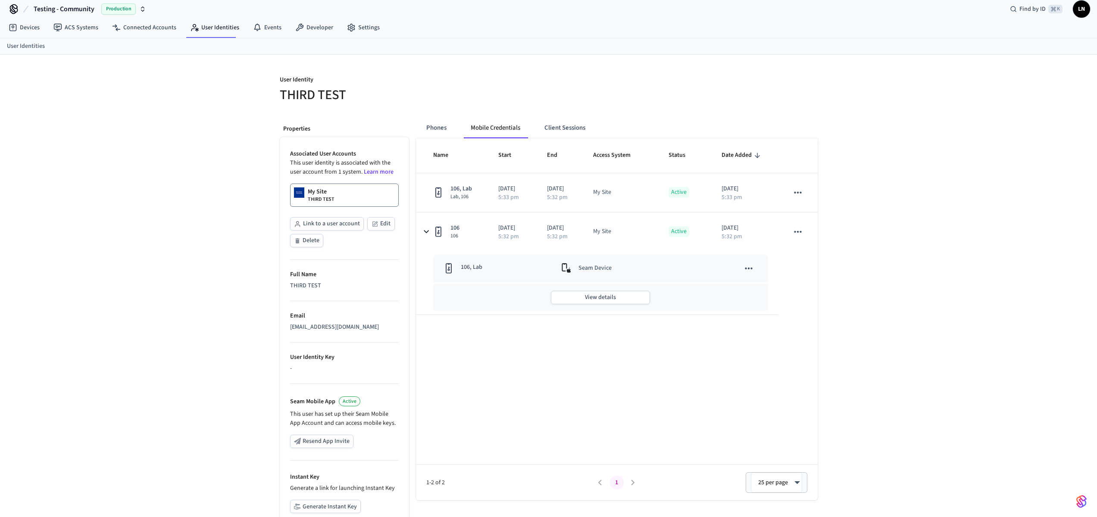
scroll to position [0, 0]
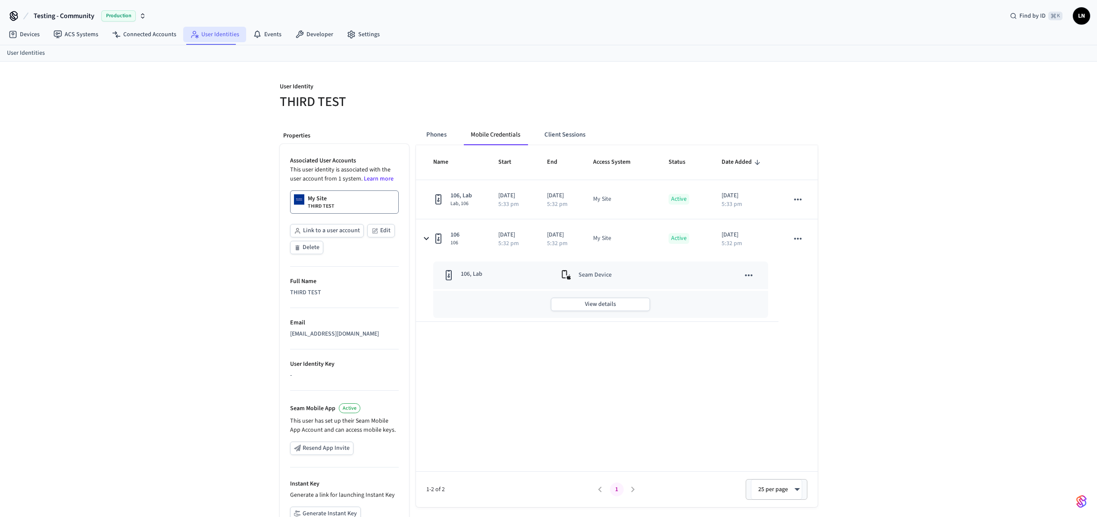
click at [222, 36] on link "User Identities" at bounding box center [214, 35] width 63 height 16
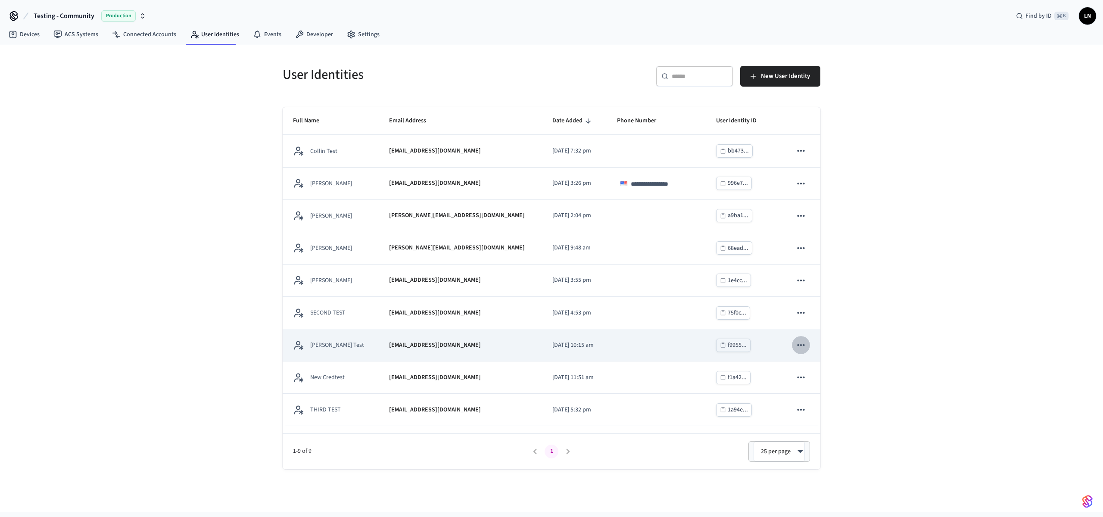
click at [798, 349] on icon "sticky table" at bounding box center [801, 345] width 11 height 11
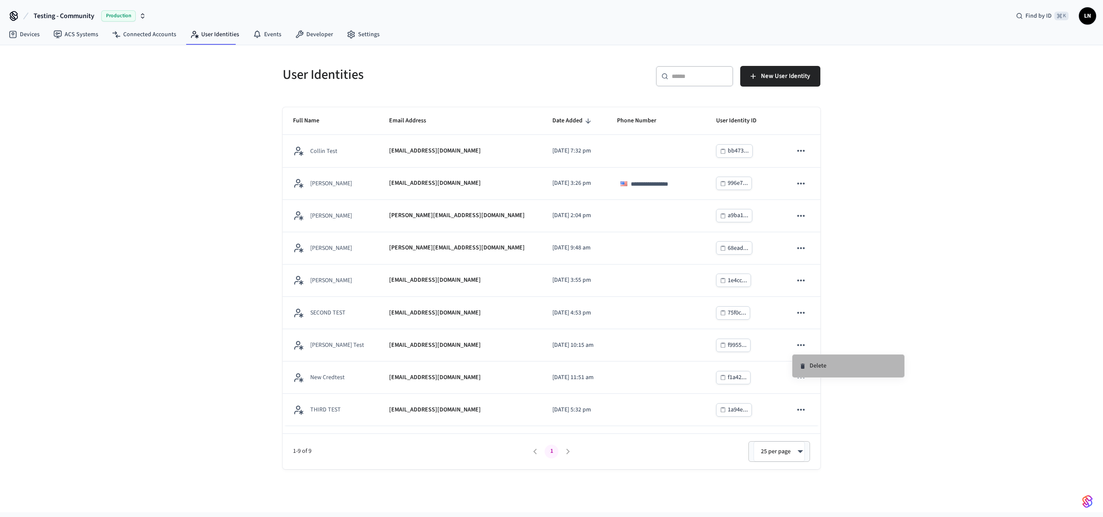
click at [825, 368] on li "Delete" at bounding box center [849, 366] width 112 height 23
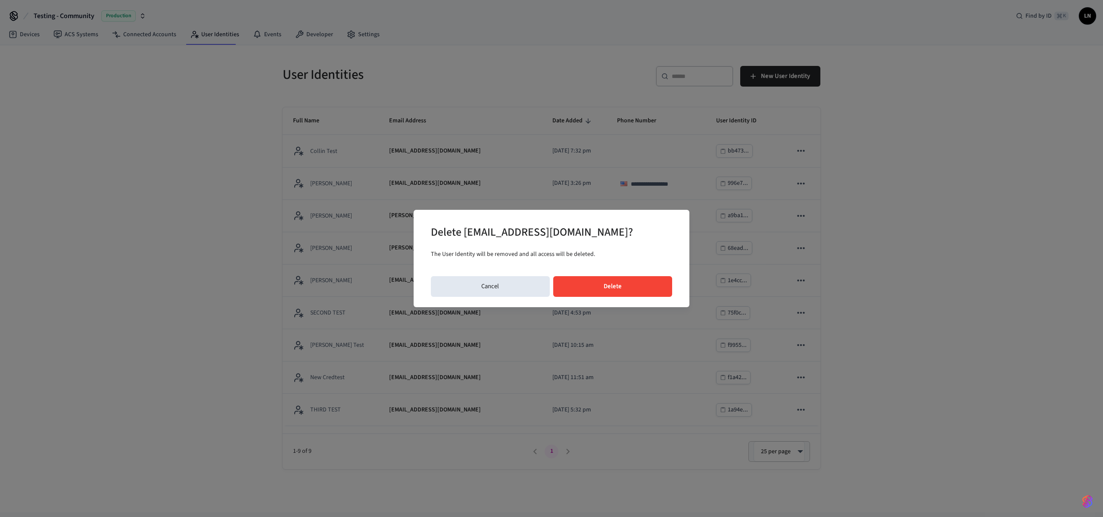
click at [629, 296] on button "Delete" at bounding box center [612, 286] width 119 height 21
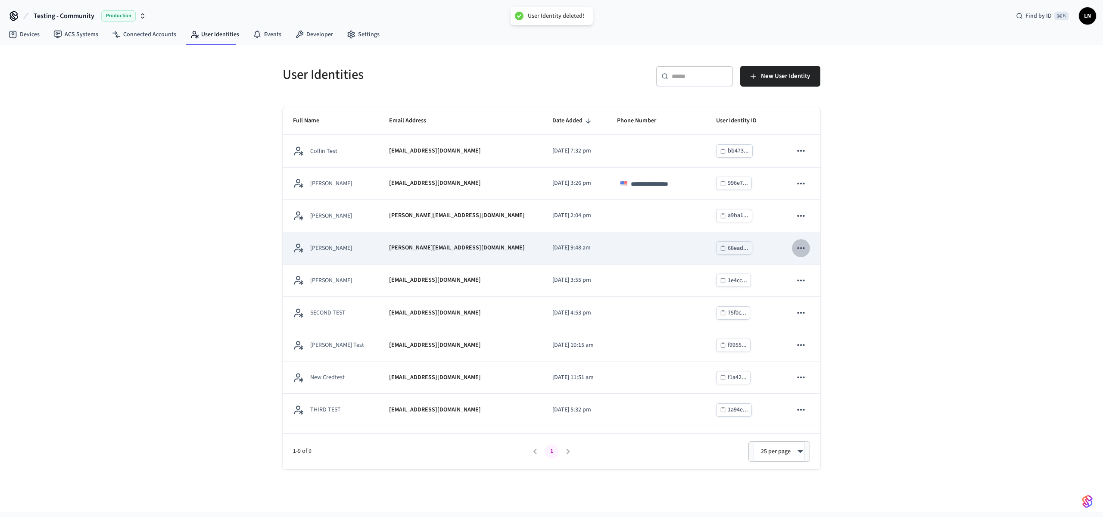
click at [799, 253] on icon "sticky table" at bounding box center [801, 248] width 11 height 11
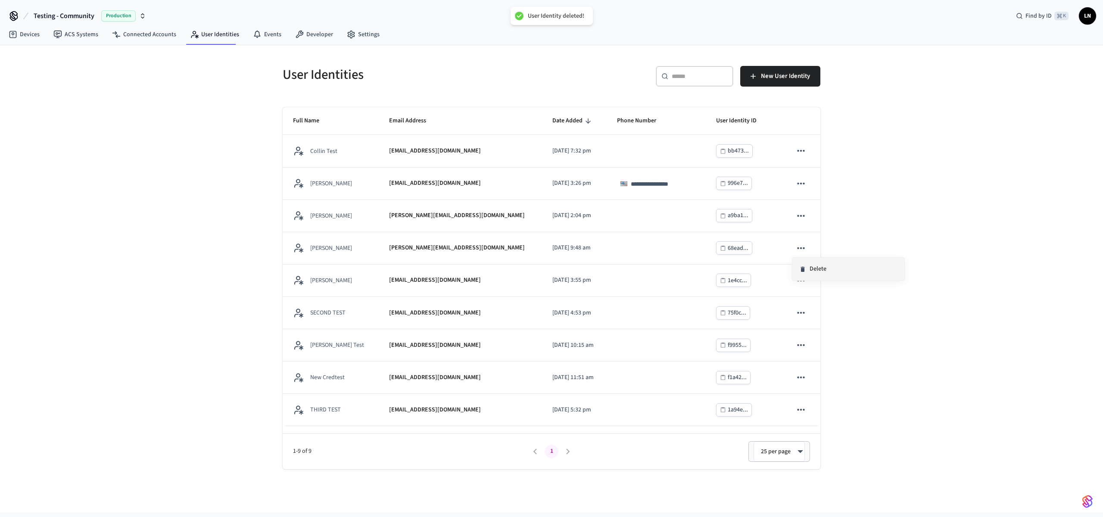
click at [811, 273] on li "Delete" at bounding box center [849, 269] width 112 height 23
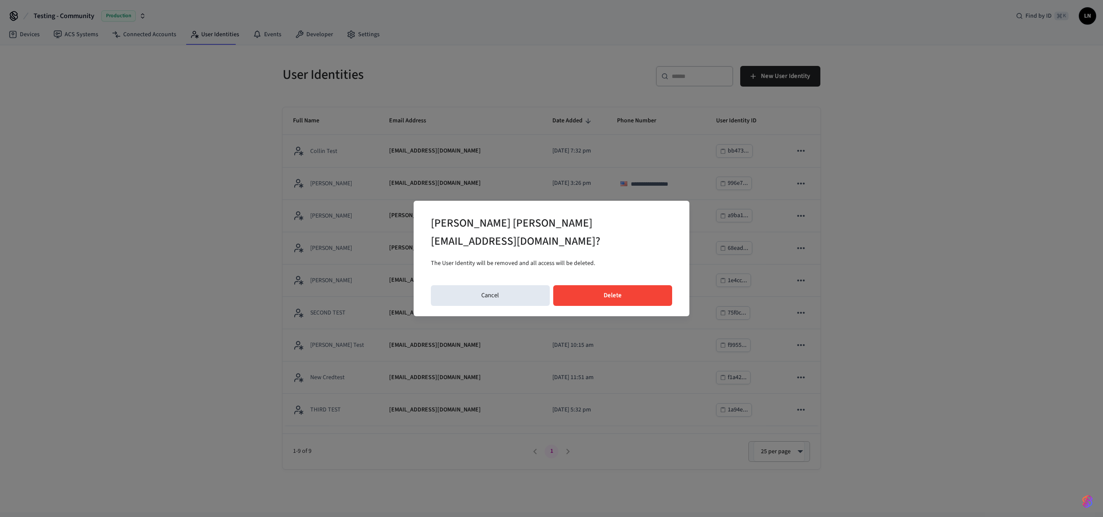
click at [643, 287] on button "Delete" at bounding box center [612, 295] width 119 height 21
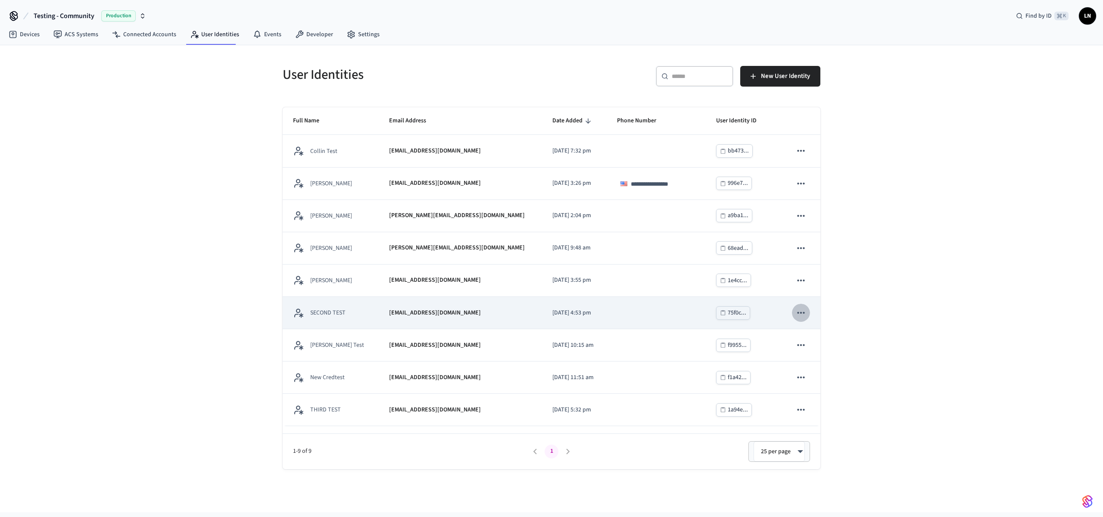
click at [798, 318] on icon "sticky table" at bounding box center [801, 312] width 11 height 11
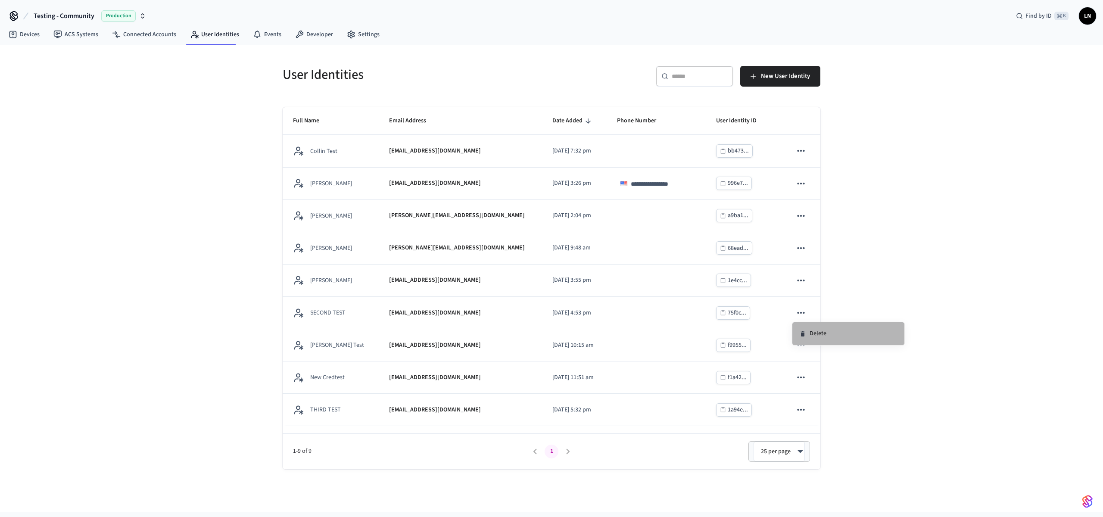
click at [810, 332] on li "Delete" at bounding box center [849, 333] width 112 height 23
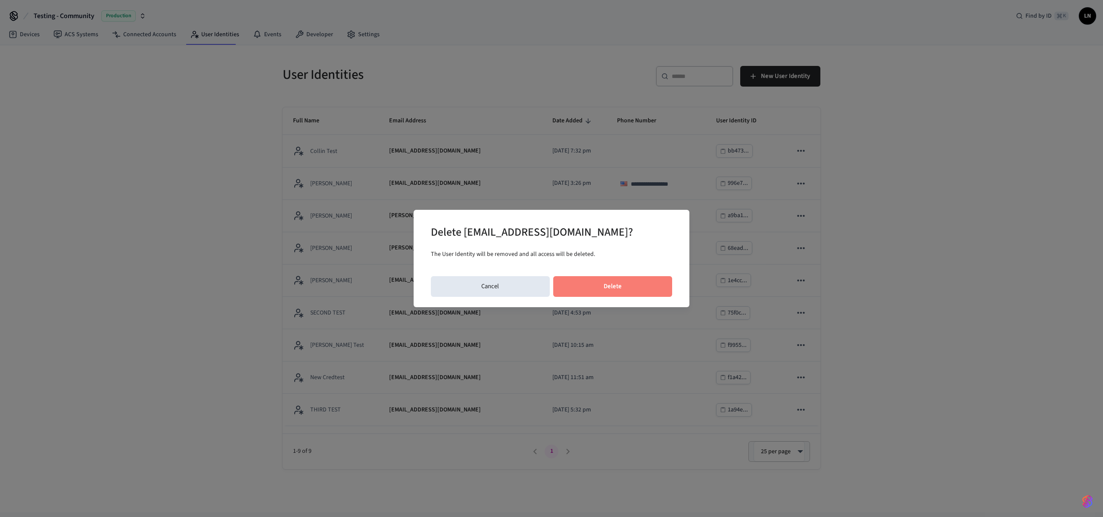
click at [656, 297] on button "Delete" at bounding box center [612, 286] width 119 height 21
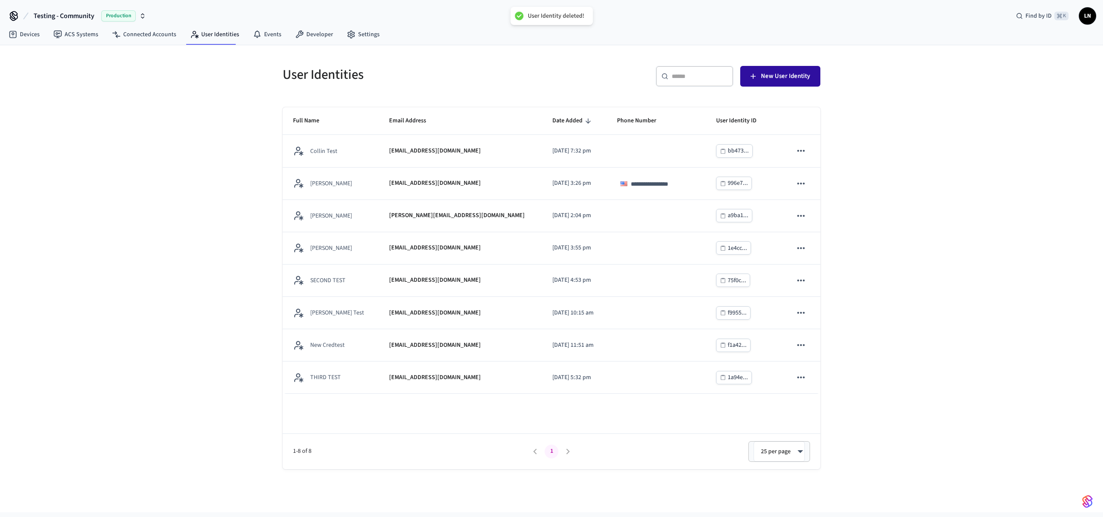
click at [772, 80] on span "New User Identity" at bounding box center [785, 76] width 49 height 11
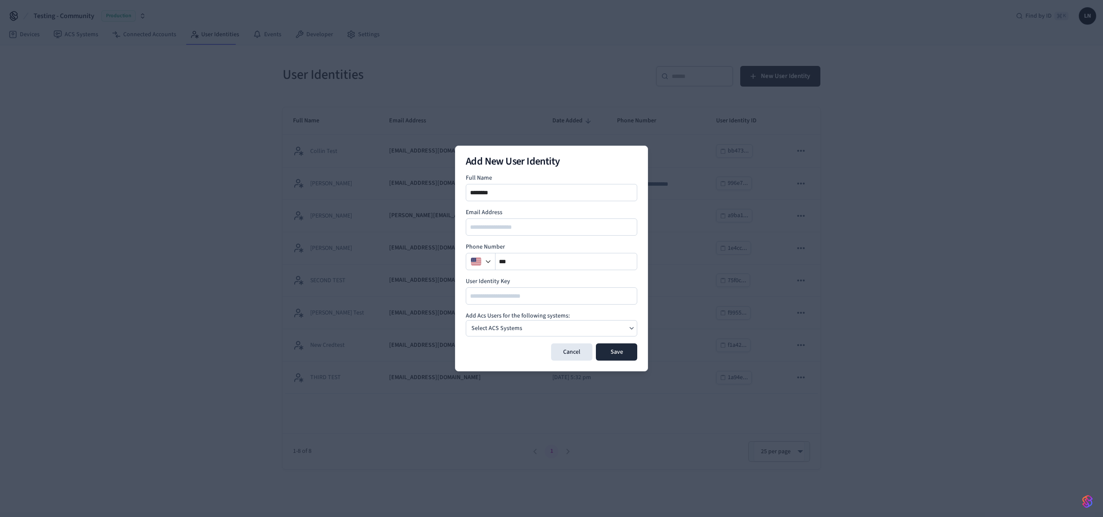
type input "********"
type input "*"
type input "**********"
click at [623, 322] on div "Select ACS Systems" at bounding box center [552, 328] width 172 height 16
click at [597, 347] on button "My Site Dormakaba Community Site" at bounding box center [552, 350] width 172 height 22
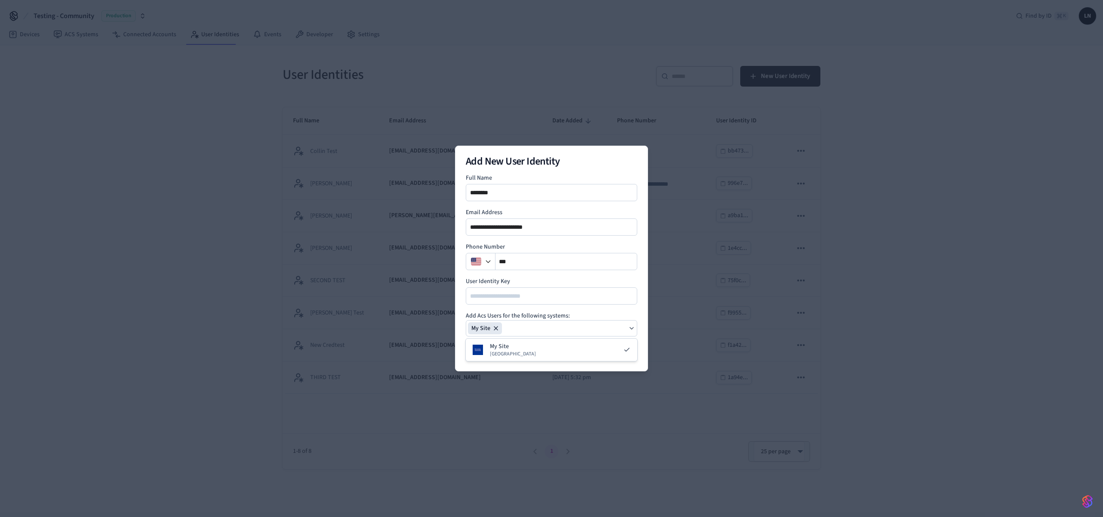
click at [625, 321] on div "My Site" at bounding box center [552, 328] width 172 height 16
click at [619, 354] on button "Save" at bounding box center [616, 351] width 41 height 17
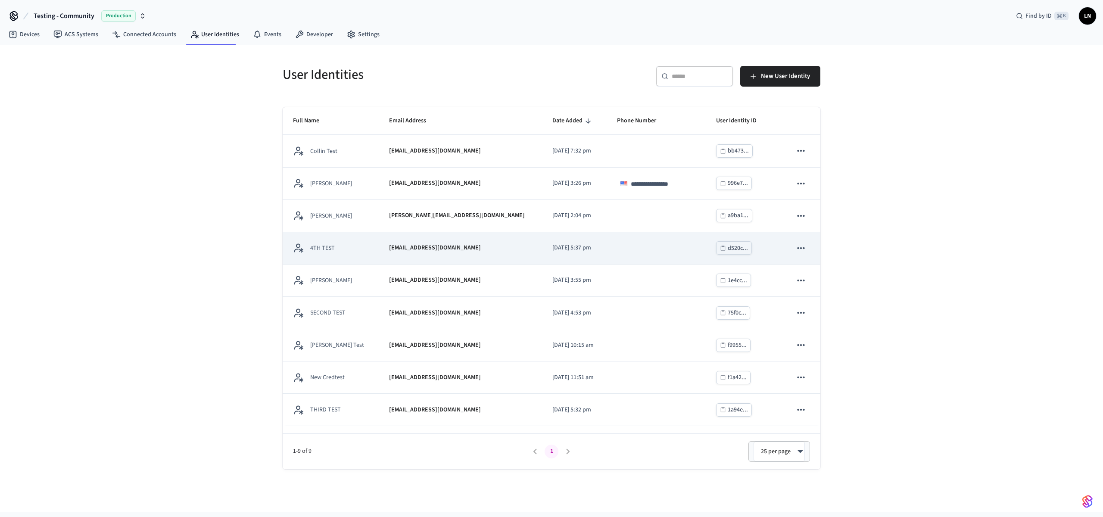
click at [332, 247] on p "4TH TEST" at bounding box center [322, 248] width 25 height 9
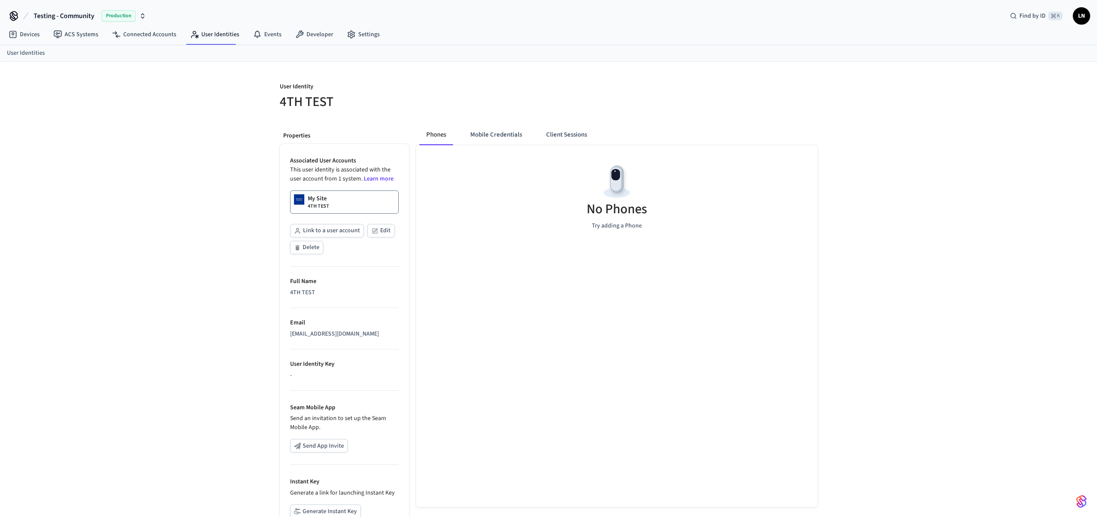
click at [329, 205] on link "My Site 4TH TEST" at bounding box center [344, 201] width 109 height 23
click at [583, 143] on button "Client Sessions" at bounding box center [566, 137] width 55 height 21
click at [750, 98] on button "New Client Sessions" at bounding box center [775, 94] width 86 height 21
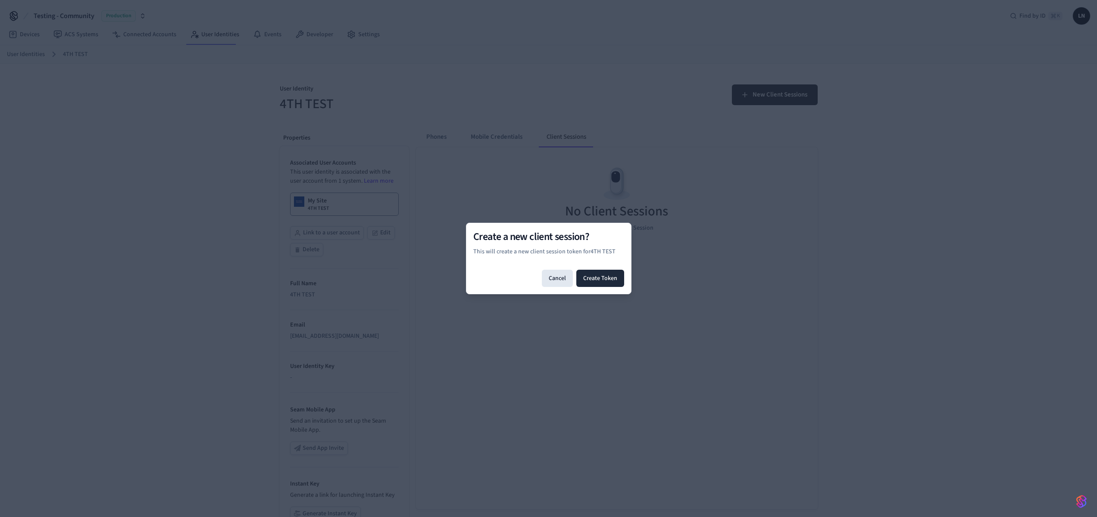
click at [599, 278] on button "Create Token" at bounding box center [600, 278] width 48 height 17
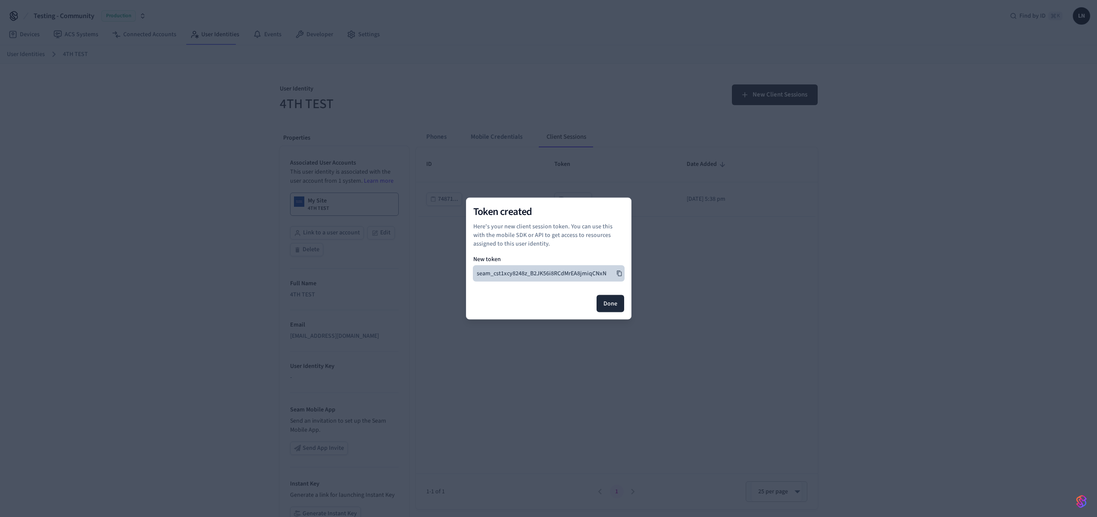
click at [615, 271] on button "seam_cst1xcy8248z_B2JK56i8RCdMrEA8jmiqCNxN" at bounding box center [548, 274] width 151 height 16
click at [605, 303] on button "Done" at bounding box center [610, 303] width 28 height 17
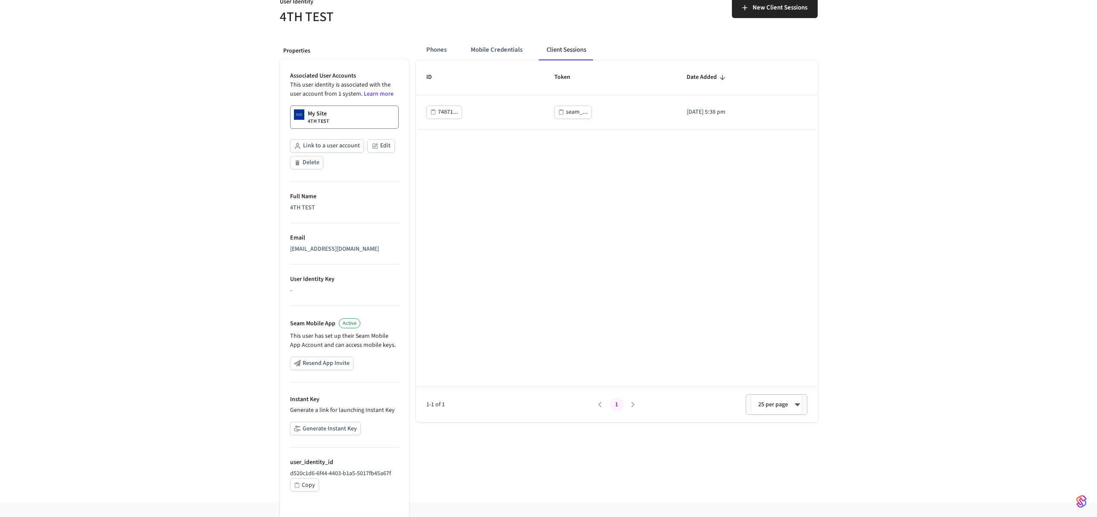
scroll to position [91, 0]
click at [307, 479] on div "Copy" at bounding box center [308, 481] width 13 height 11
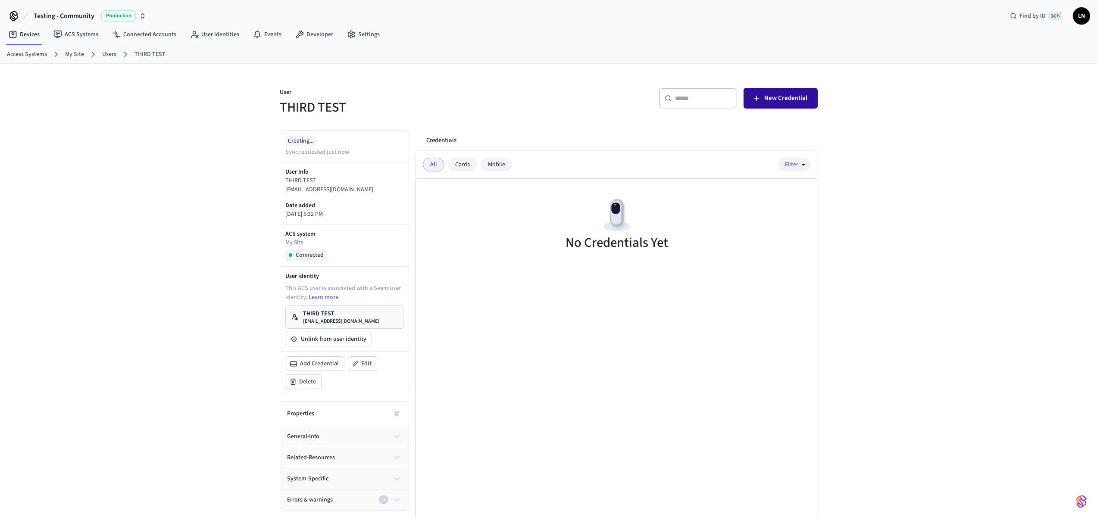
click at [779, 101] on span "New Credential" at bounding box center [785, 98] width 43 height 11
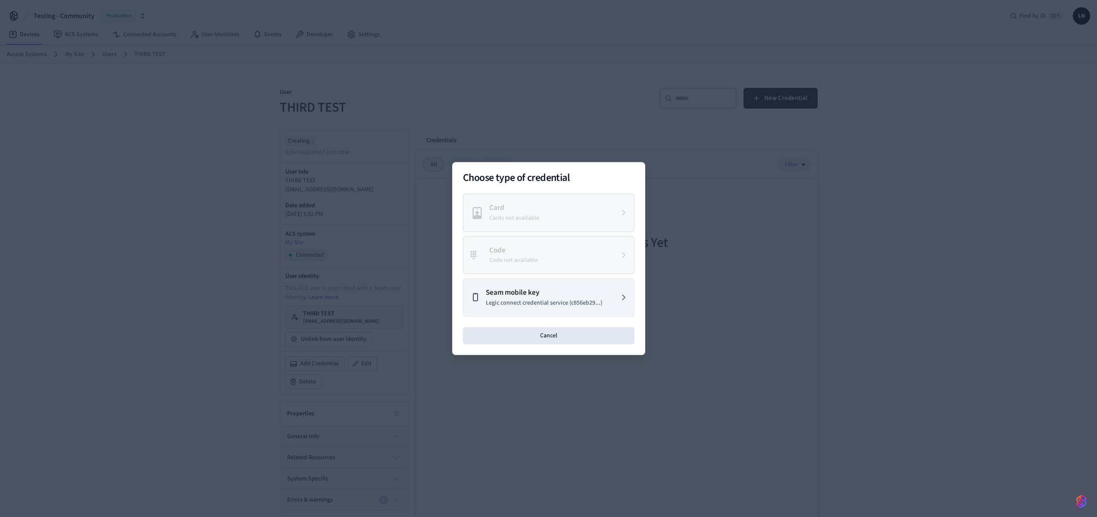
click at [560, 303] on p "Legic connect credential service (c856eb29...)" at bounding box center [544, 303] width 116 height 9
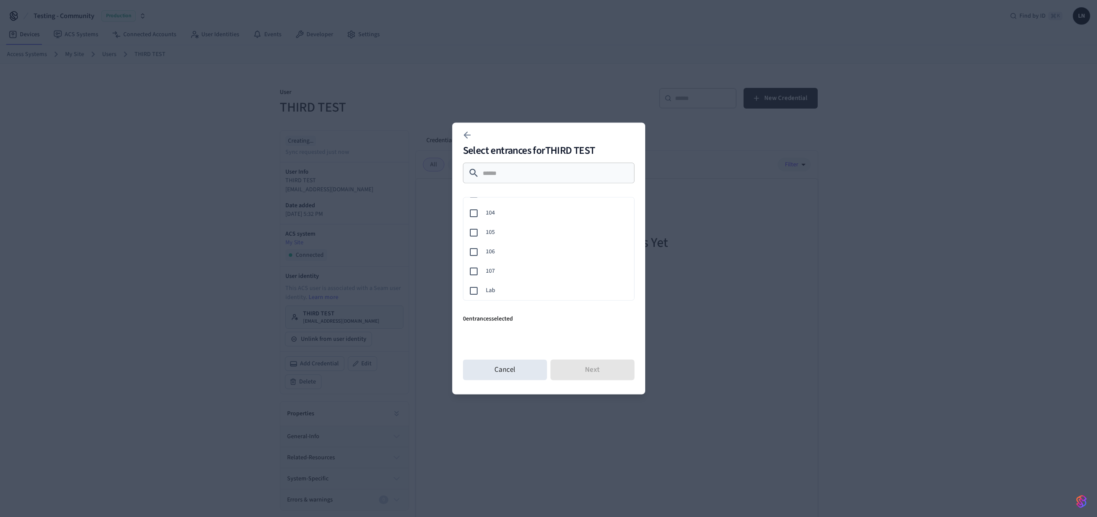
scroll to position [156, 0]
click at [534, 247] on span "106" at bounding box center [556, 251] width 141 height 9
click at [593, 369] on button "Next" at bounding box center [592, 370] width 84 height 21
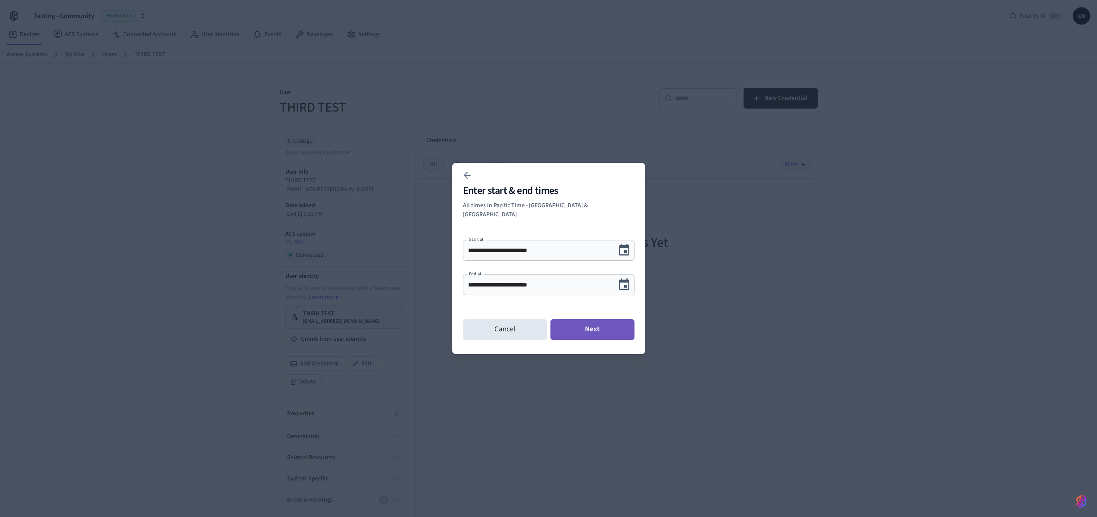
click at [599, 328] on button "Next" at bounding box center [592, 329] width 84 height 21
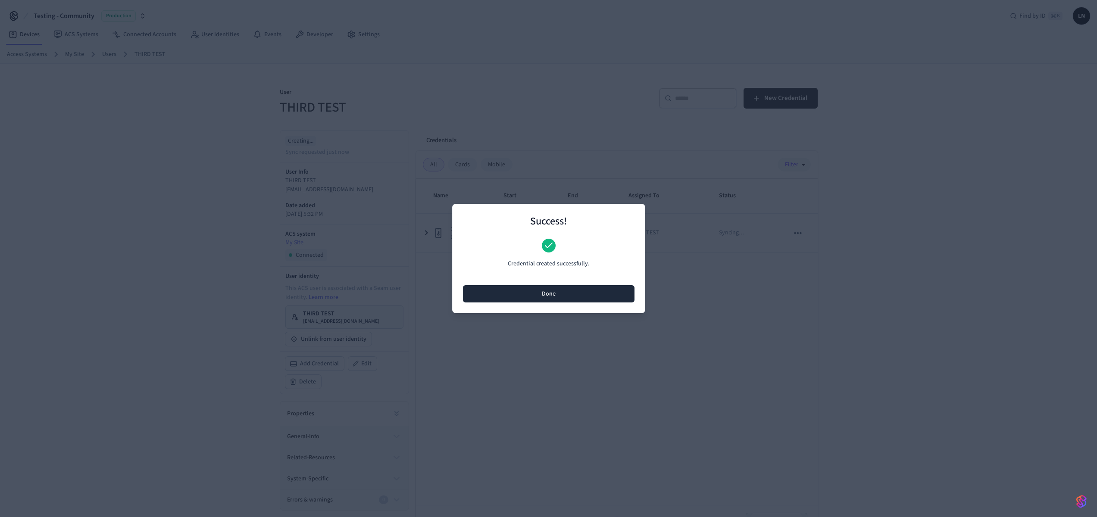
click at [591, 298] on button "Done" at bounding box center [549, 293] width 172 height 17
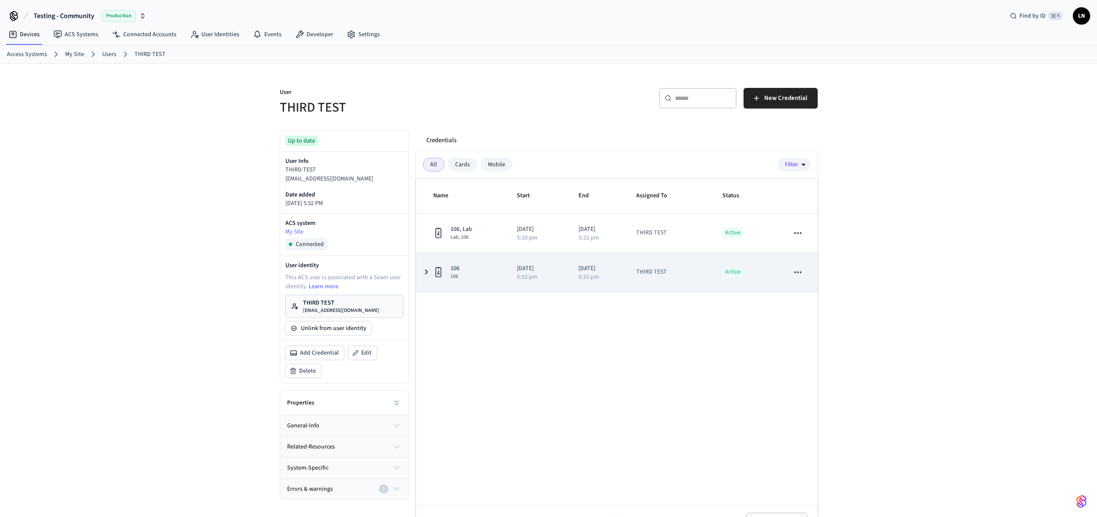
click at [463, 267] on div "106 106" at bounding box center [464, 272] width 63 height 16
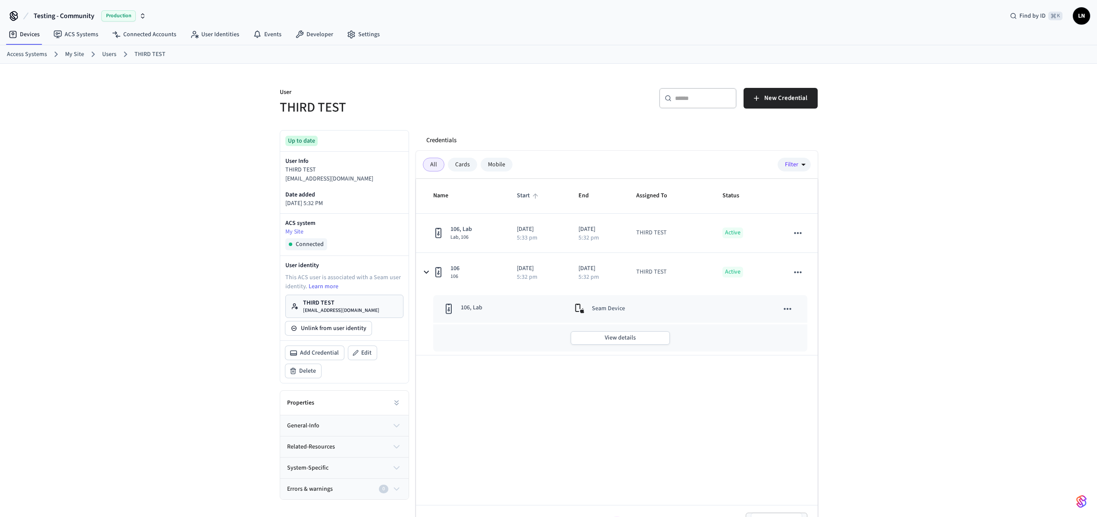
drag, startPoint x: 928, startPoint y: 322, endPoint x: 526, endPoint y: 194, distance: 422.1
click at [927, 322] on div "User THIRD TEST ​ ​ New Credential Up to date User Info THIRD TEST [EMAIL_ADDRE…" at bounding box center [548, 302] width 1097 height 477
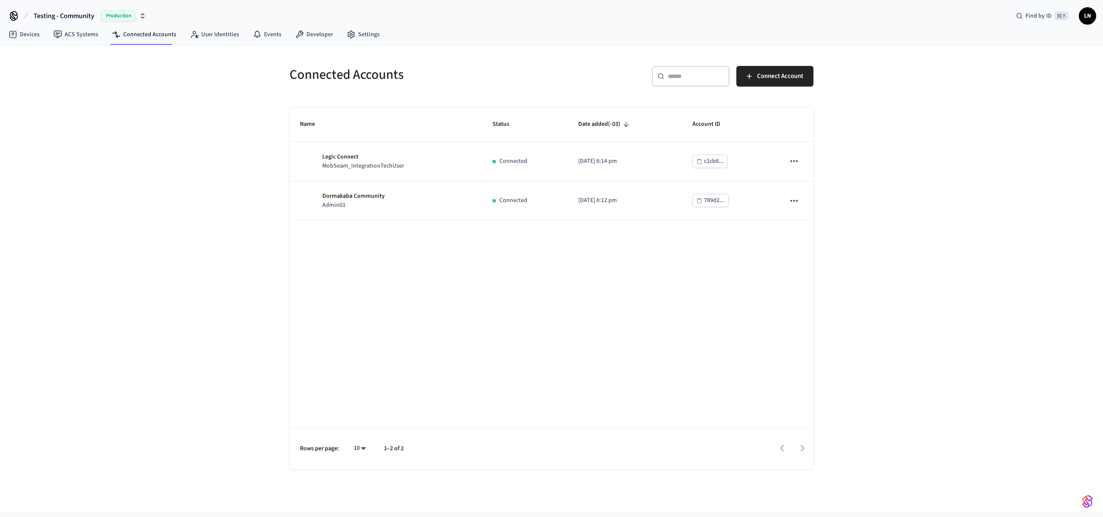
click at [843, 230] on div "Connected Accounts ​ ​ Connect Account Name Status Date added (-03) Account ID …" at bounding box center [551, 278] width 1103 height 467
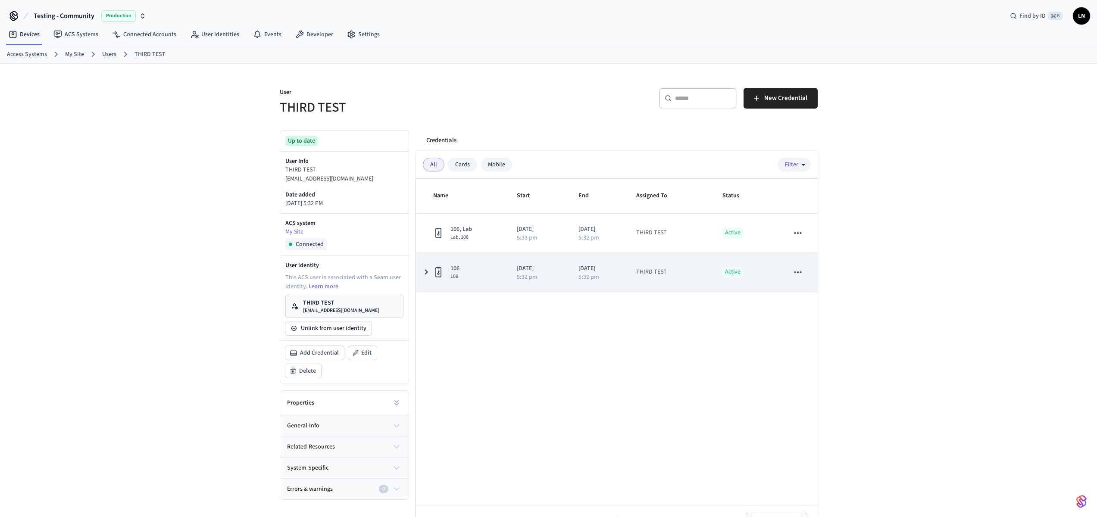
click at [470, 271] on div "106 106" at bounding box center [464, 272] width 63 height 16
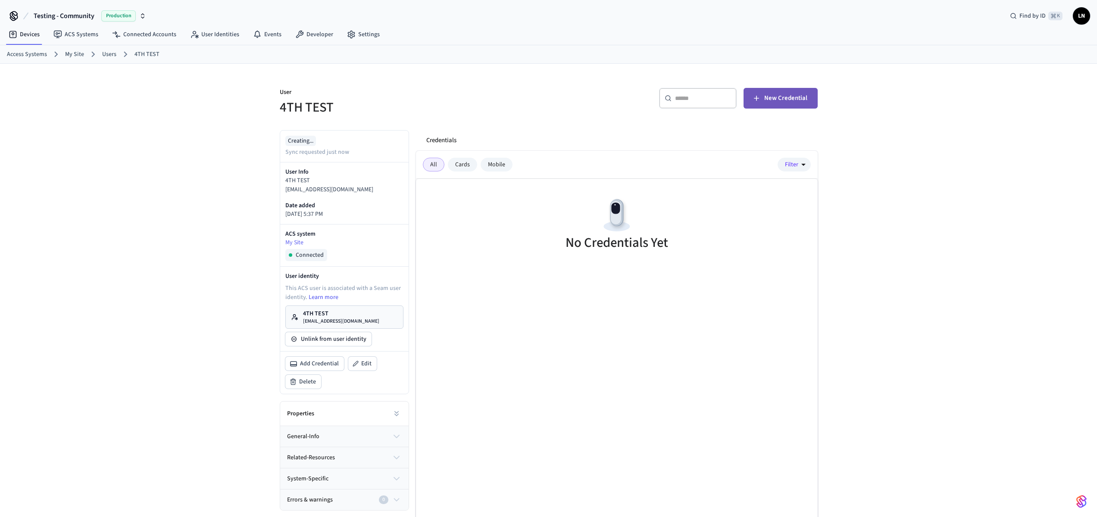
click at [777, 103] on span "New Credential" at bounding box center [785, 98] width 43 height 11
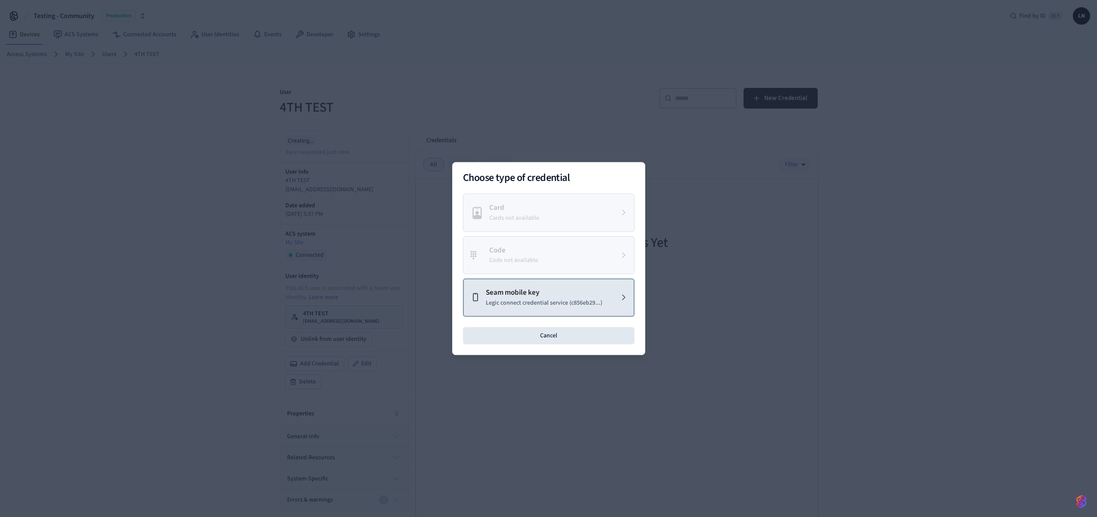
click at [531, 297] on p "Seam mobile key" at bounding box center [544, 292] width 116 height 11
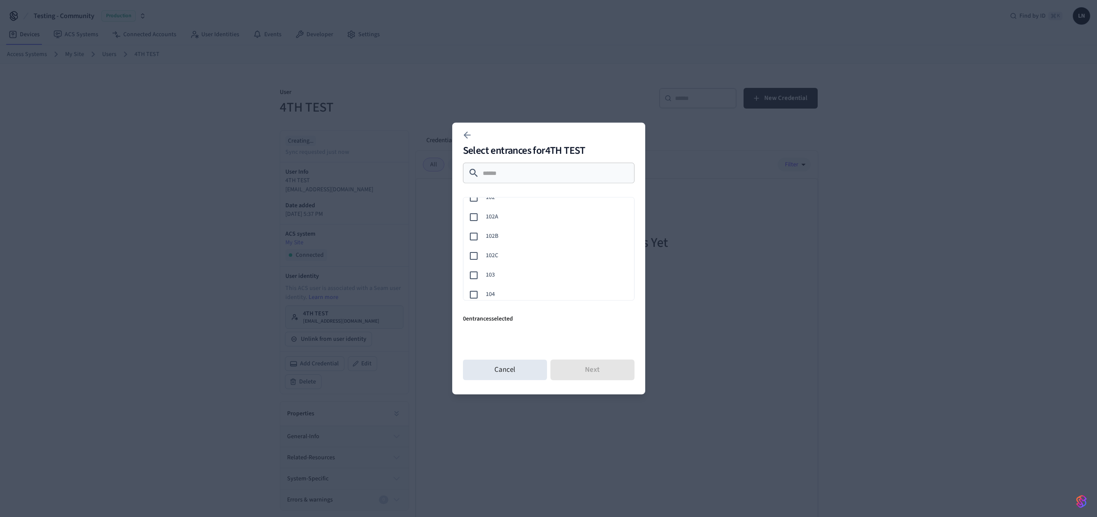
scroll to position [156, 0]
click at [524, 223] on div "105" at bounding box center [547, 232] width 174 height 19
click at [596, 368] on button "Next" at bounding box center [592, 370] width 84 height 21
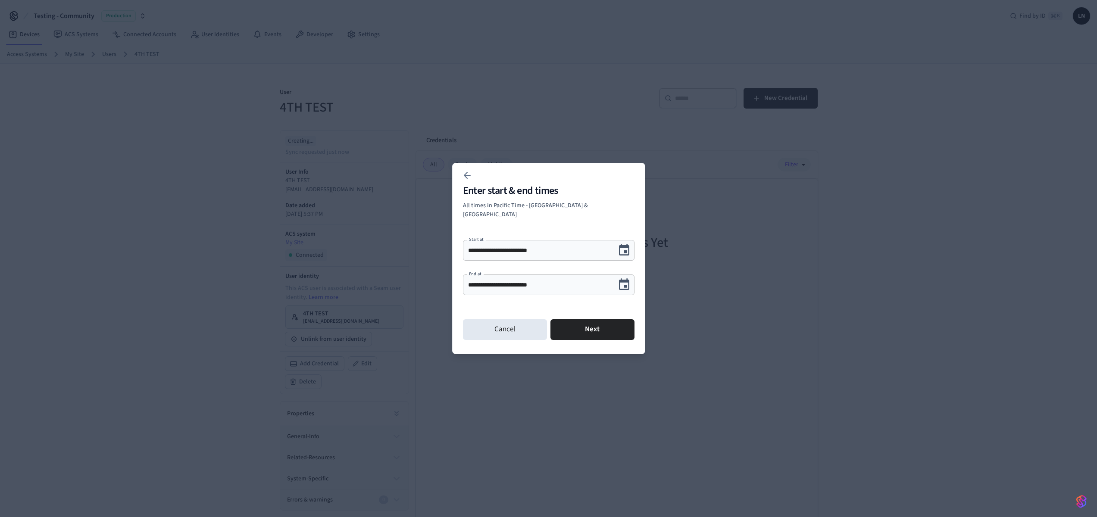
click at [630, 282] on icon "Choose date, selected date is Sep 19, 2025" at bounding box center [623, 284] width 13 height 13
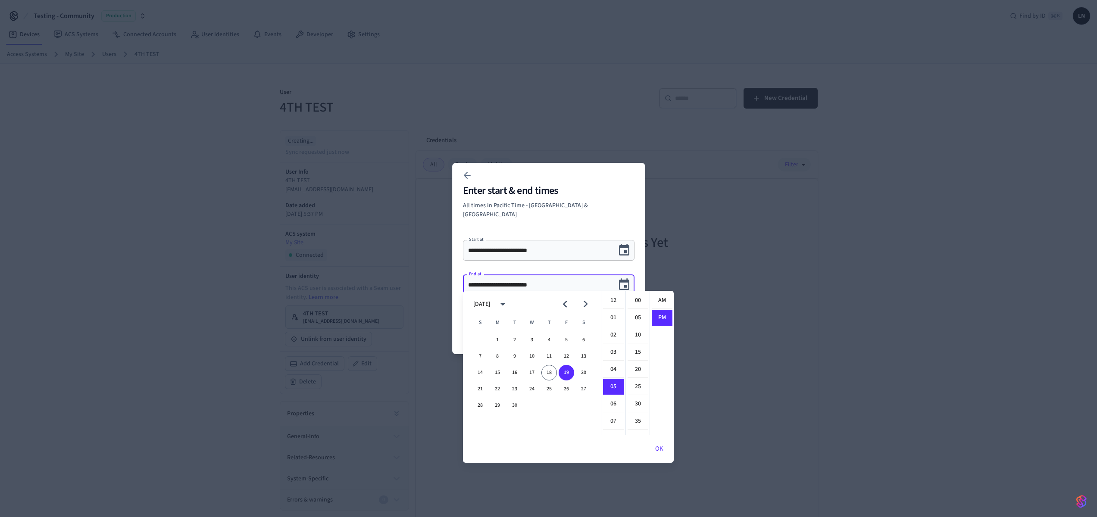
scroll to position [16, 0]
click at [550, 387] on button "25" at bounding box center [549, 389] width 16 height 16
type input "**********"
click at [617, 275] on div "**********" at bounding box center [549, 285] width 172 height 21
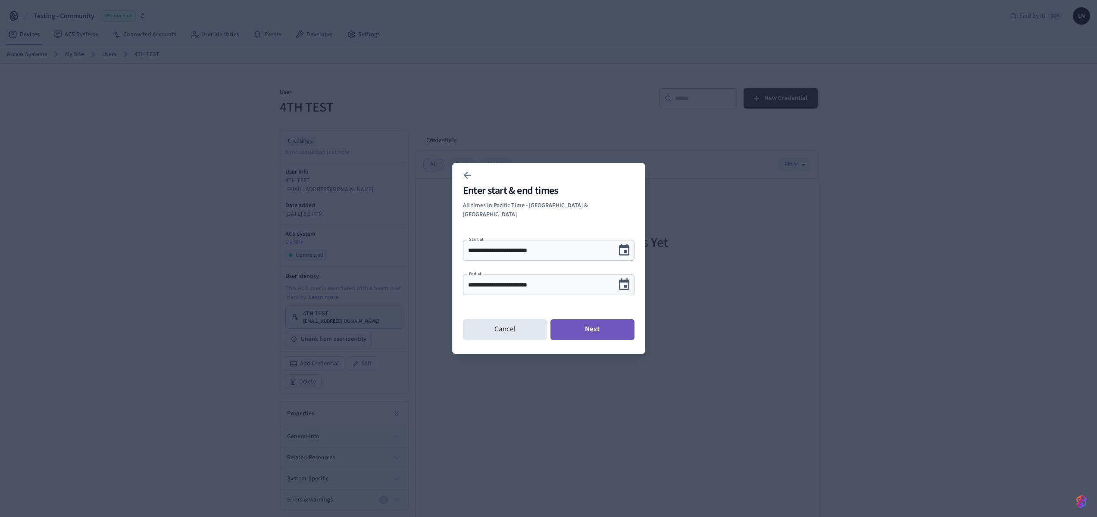
click at [607, 328] on button "Next" at bounding box center [592, 329] width 84 height 21
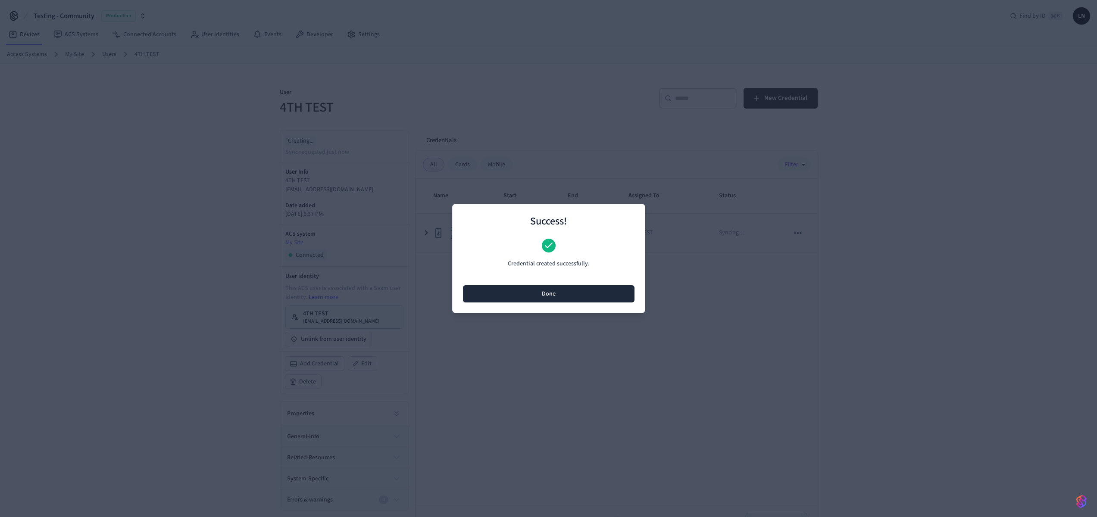
click at [540, 290] on button "Done" at bounding box center [549, 293] width 172 height 17
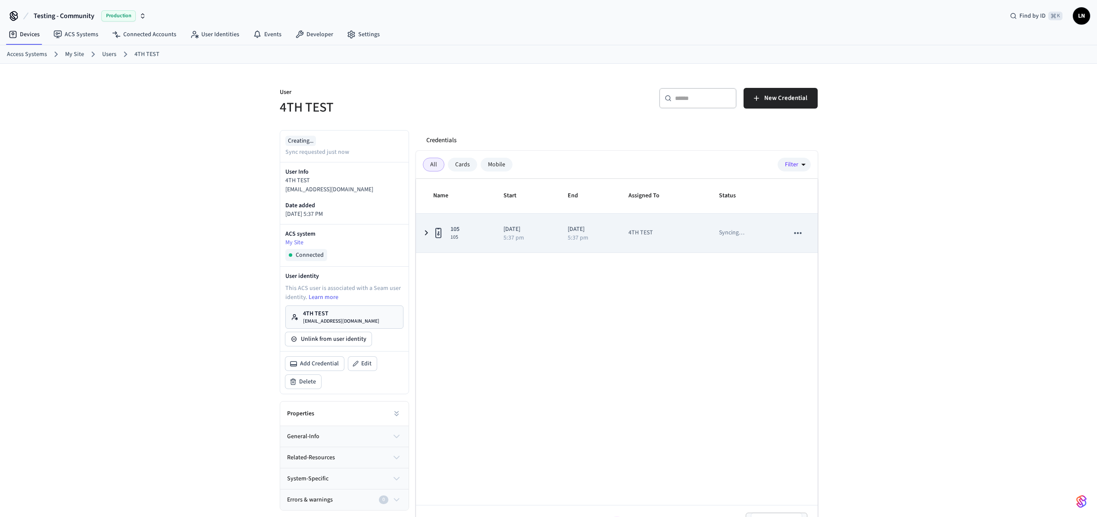
click at [493, 237] on td "[DATE] 5:37 pm" at bounding box center [525, 233] width 64 height 39
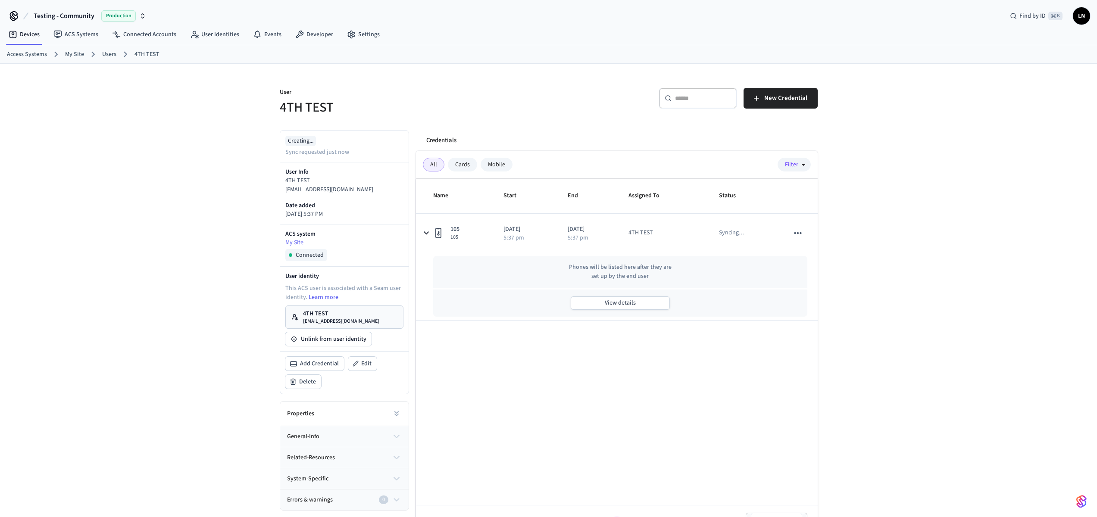
click at [888, 265] on div "User 4TH TEST ​ ​ New Credential Creating... Sync requested just now User Info …" at bounding box center [548, 302] width 1097 height 477
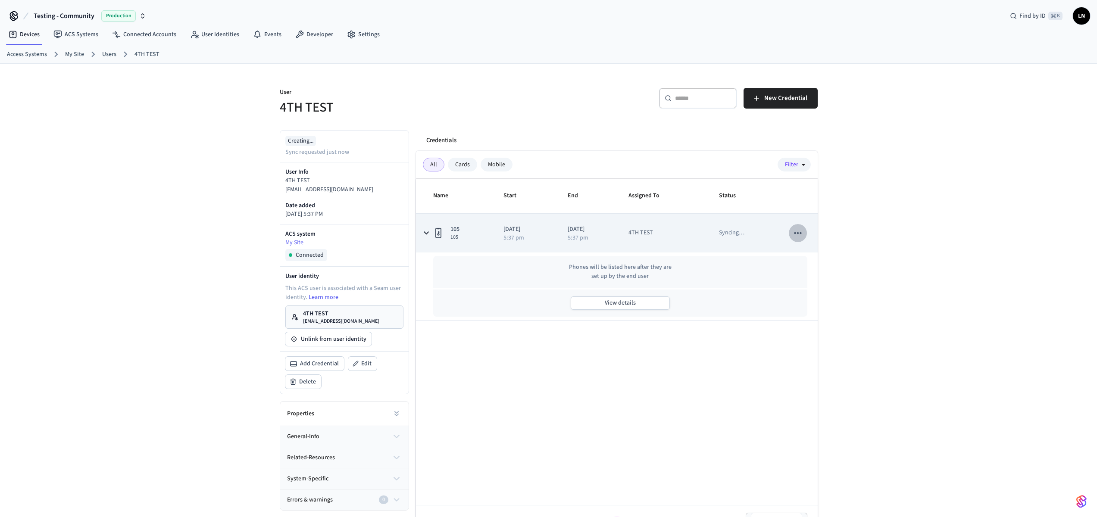
click at [795, 231] on icon "sticky table" at bounding box center [797, 233] width 11 height 11
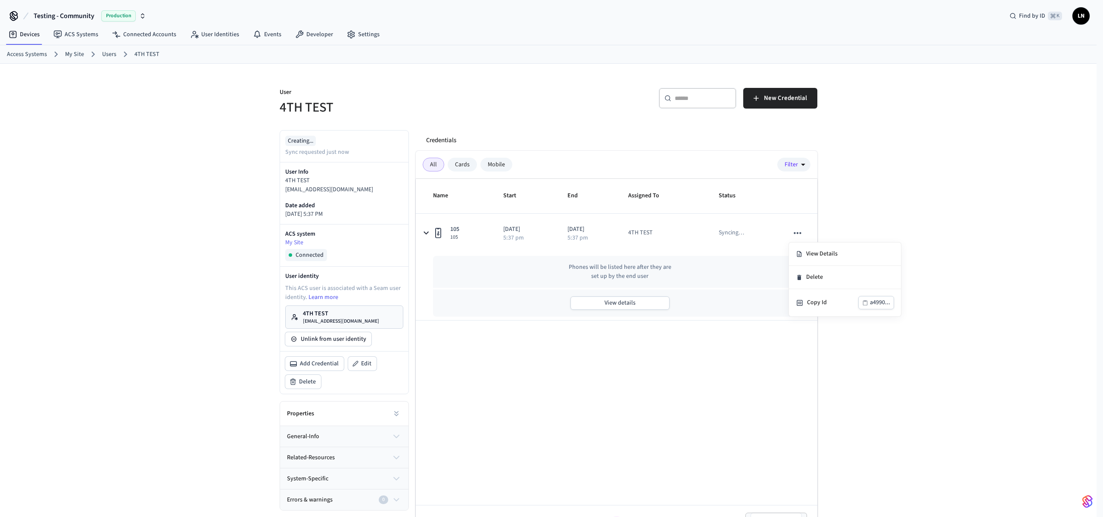
drag, startPoint x: 958, startPoint y: 195, endPoint x: 559, endPoint y: 94, distance: 411.8
click at [956, 195] on div at bounding box center [551, 258] width 1103 height 517
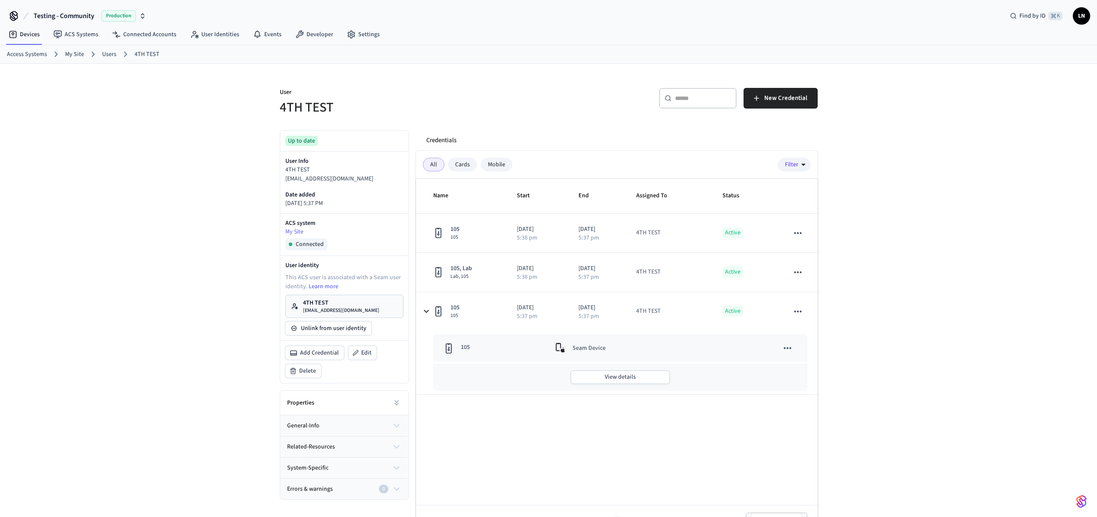
click at [908, 291] on div "User 4TH TEST ​ ​ New Credential Up to date User Info 4TH TEST [EMAIL_ADDRESS][…" at bounding box center [548, 302] width 1097 height 477
